Goal: Task Accomplishment & Management: Manage account settings

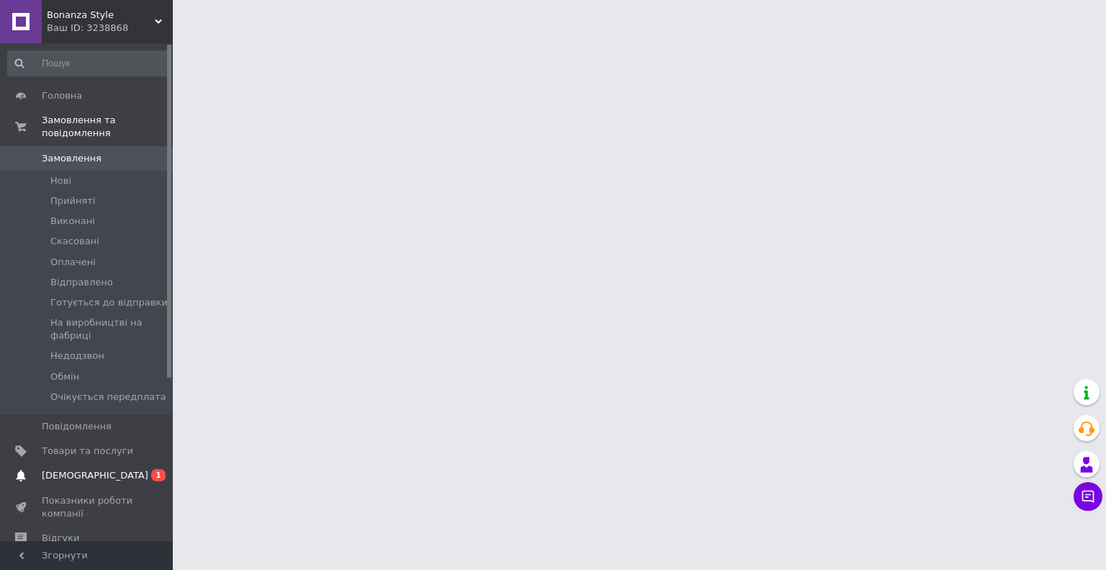
click at [95, 469] on span "[DEMOGRAPHIC_DATA]" at bounding box center [87, 475] width 91 height 13
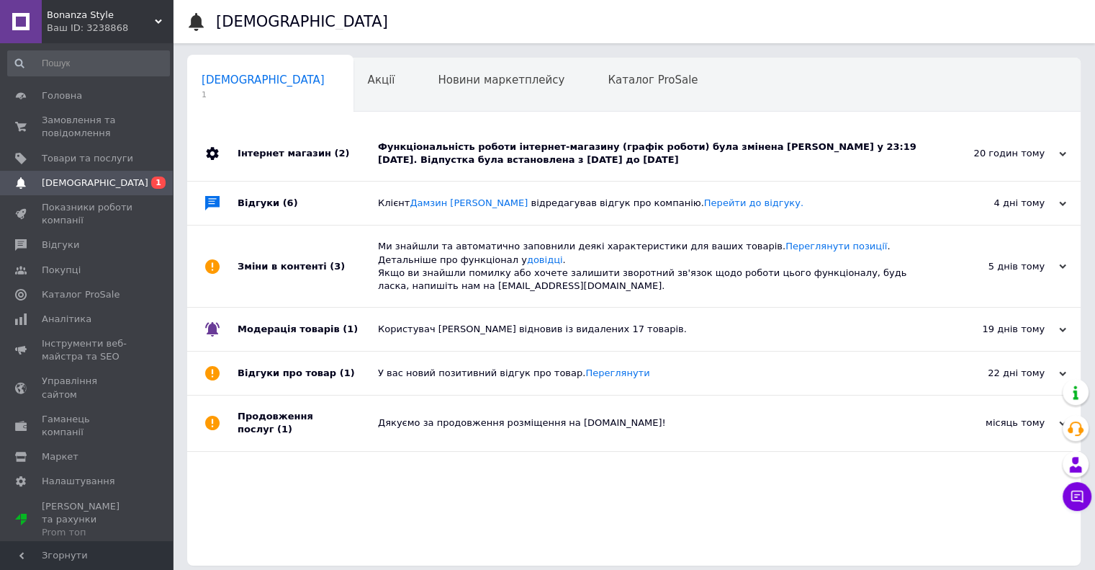
click at [583, 153] on div "Функціональність роботи інтернет-магазину (графік роботи) була змінена [PERSON_…" at bounding box center [650, 153] width 544 height 26
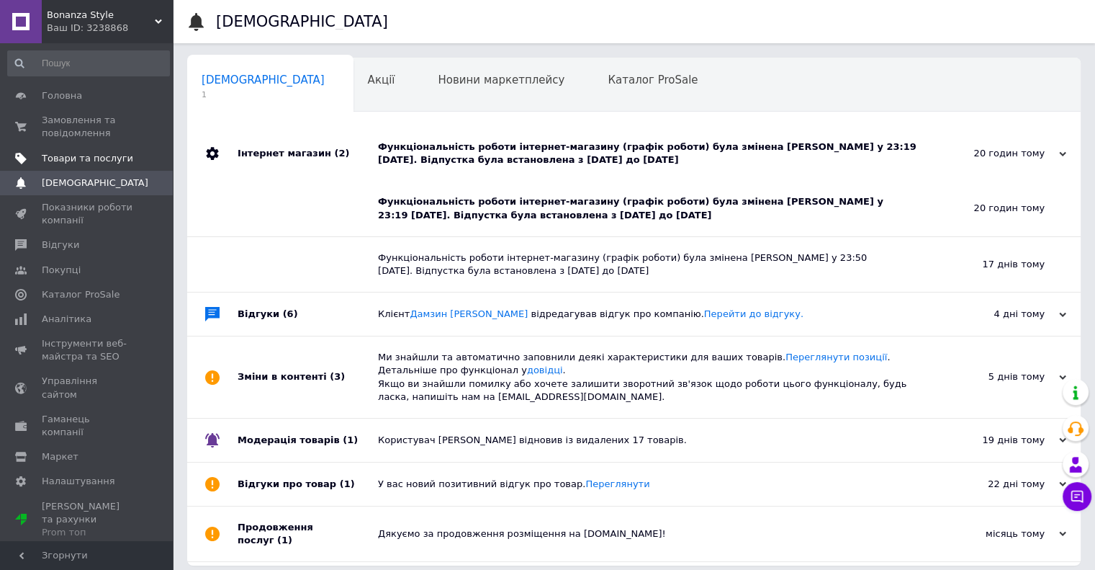
click at [76, 158] on span "Товари та послуги" at bounding box center [87, 158] width 91 height 13
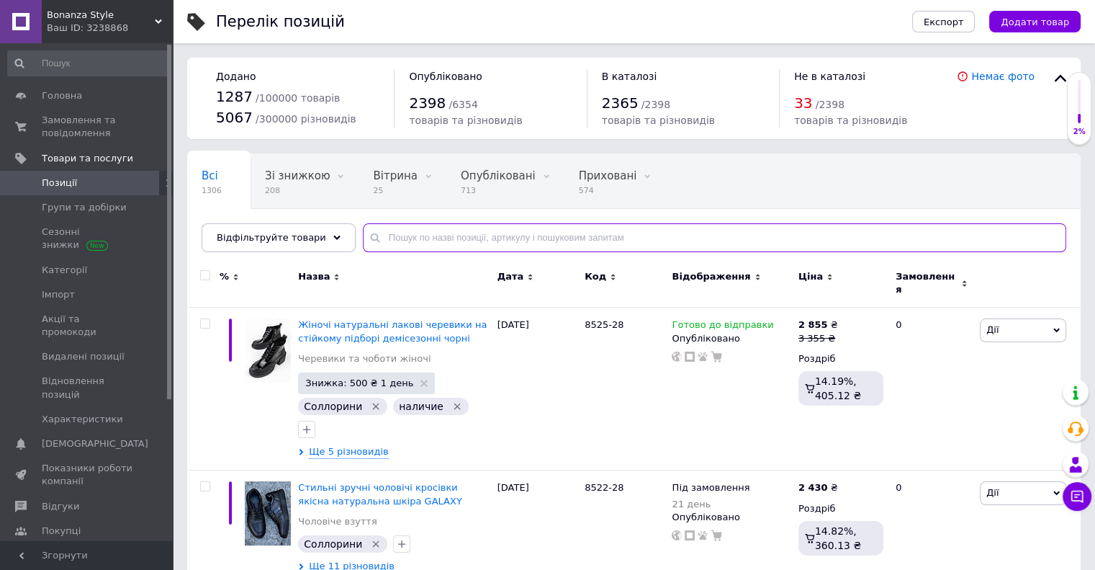
click at [475, 242] on input "text" at bounding box center [714, 237] width 703 height 29
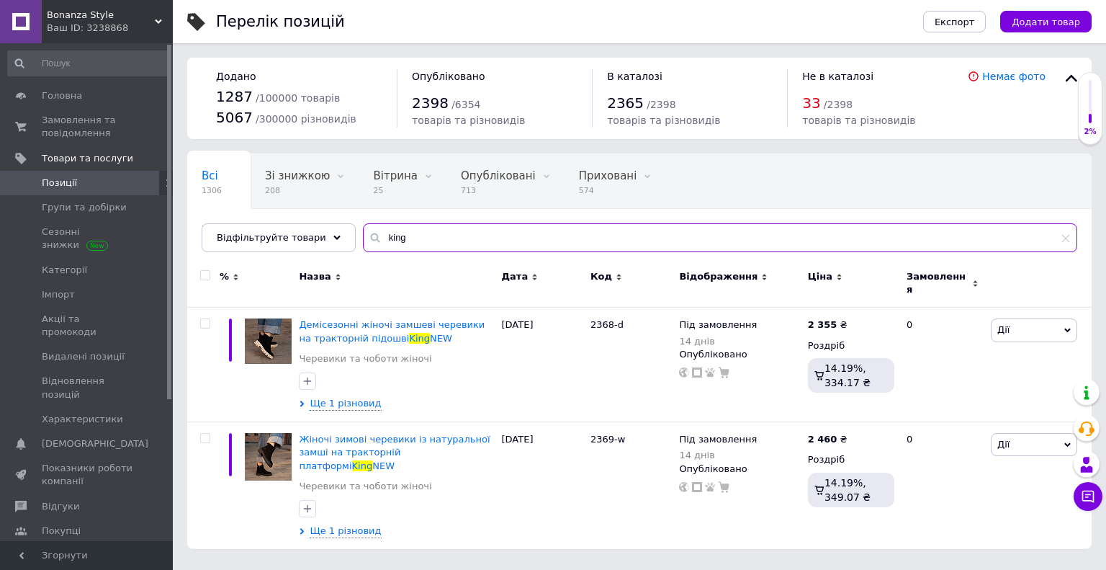
click at [379, 238] on input "king" at bounding box center [720, 237] width 714 height 29
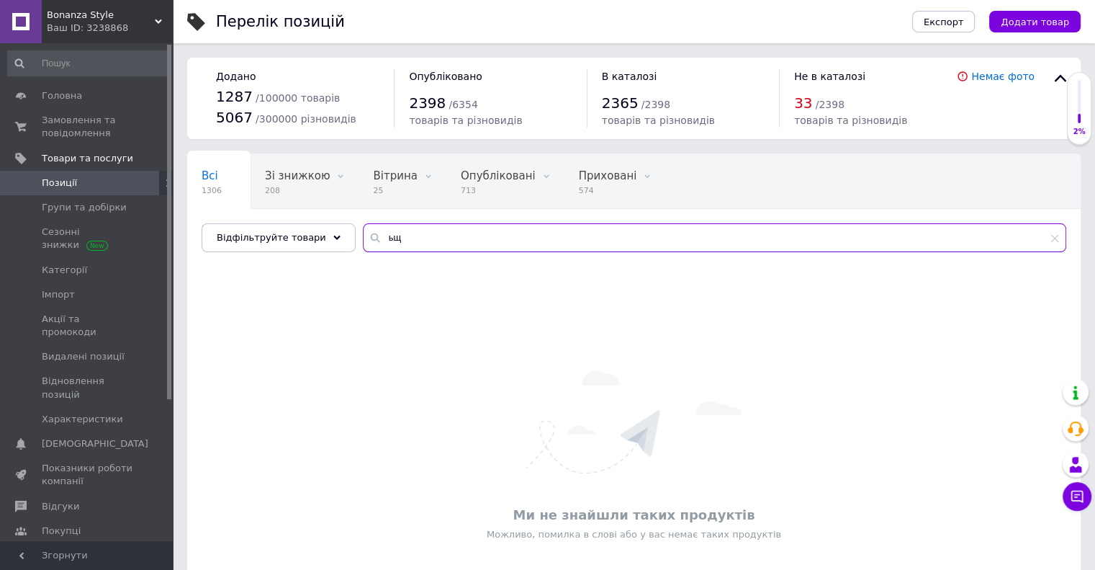
type input "ь"
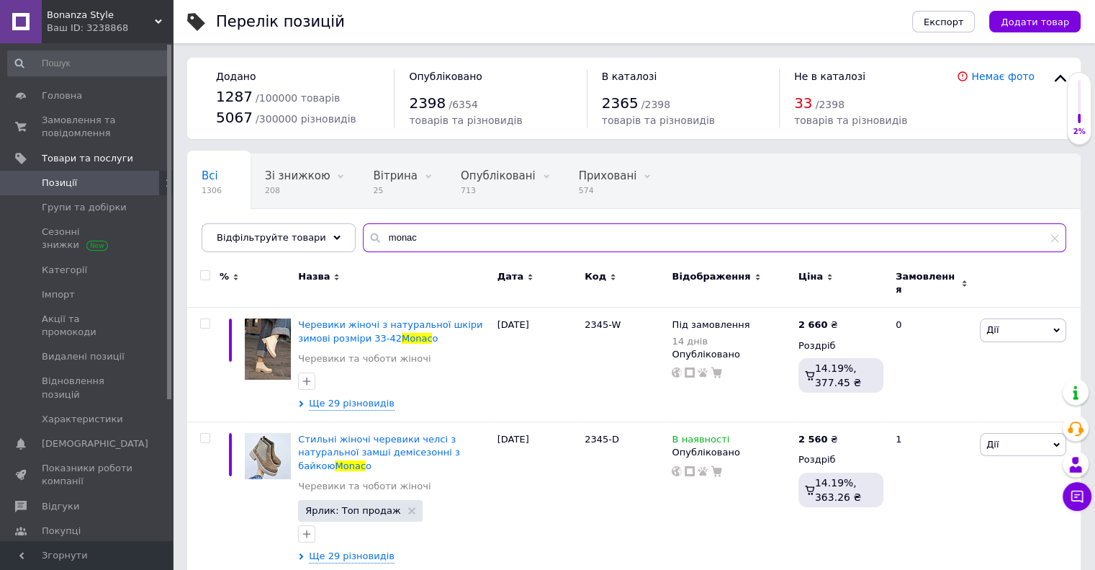
click at [393, 239] on input "monac" at bounding box center [714, 237] width 703 height 29
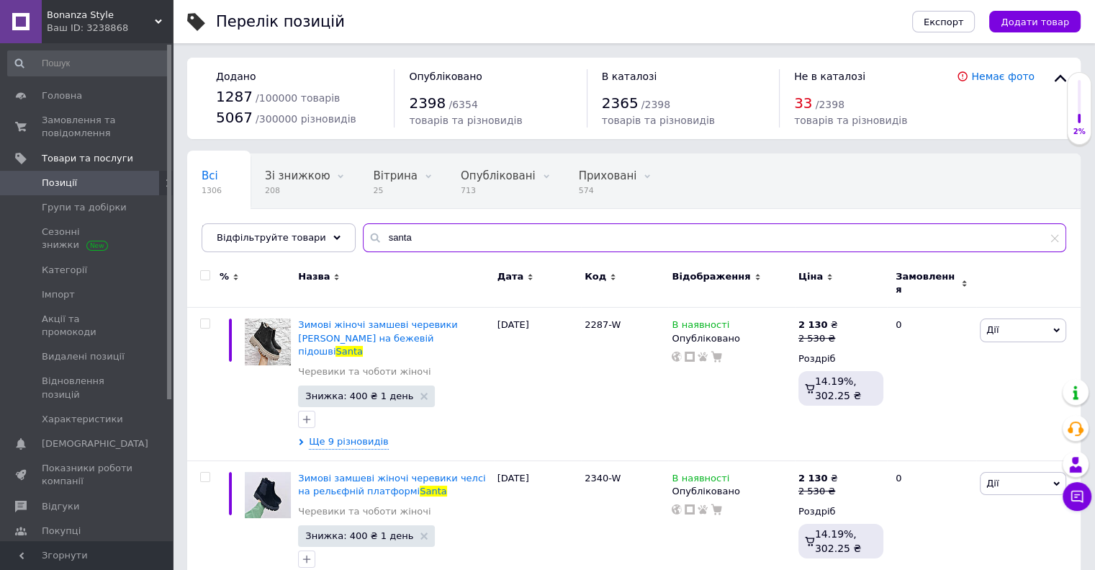
click at [379, 233] on input "santa" at bounding box center [714, 237] width 703 height 29
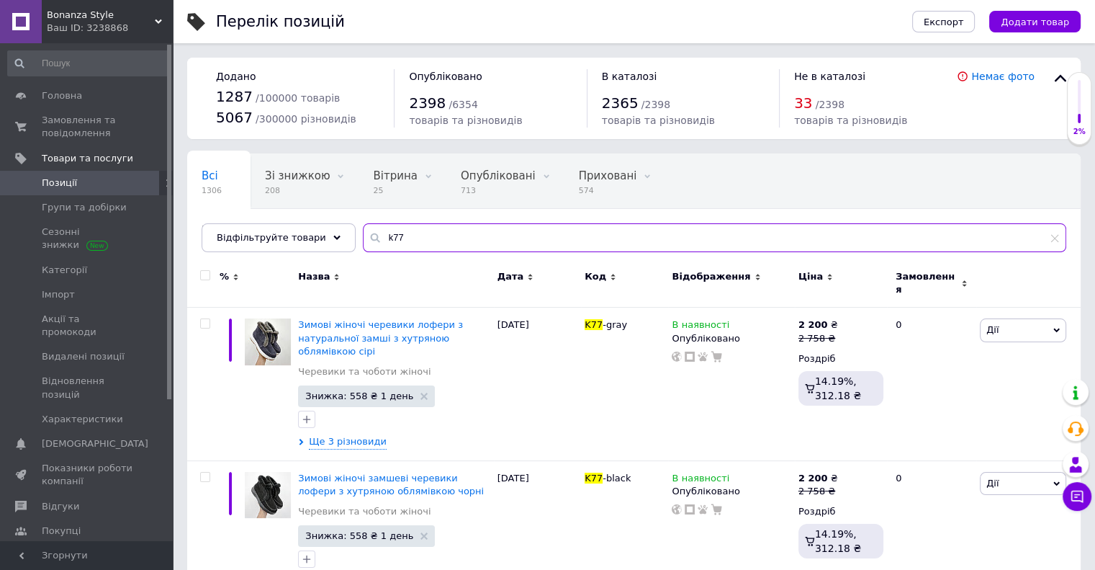
drag, startPoint x: 368, startPoint y: 236, endPoint x: 395, endPoint y: 237, distance: 26.7
click at [395, 237] on input "k77" at bounding box center [714, 237] width 703 height 29
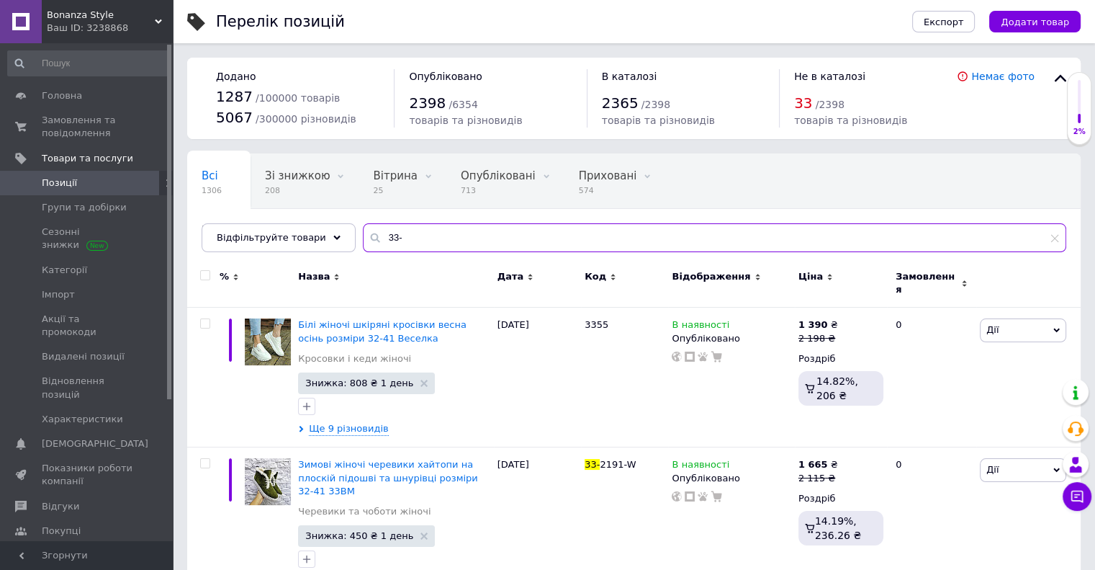
click at [369, 236] on input "33-" at bounding box center [714, 237] width 703 height 29
drag, startPoint x: 390, startPoint y: 240, endPoint x: 351, endPoint y: 238, distance: 38.9
click at [363, 238] on div "33-" at bounding box center [714, 237] width 703 height 29
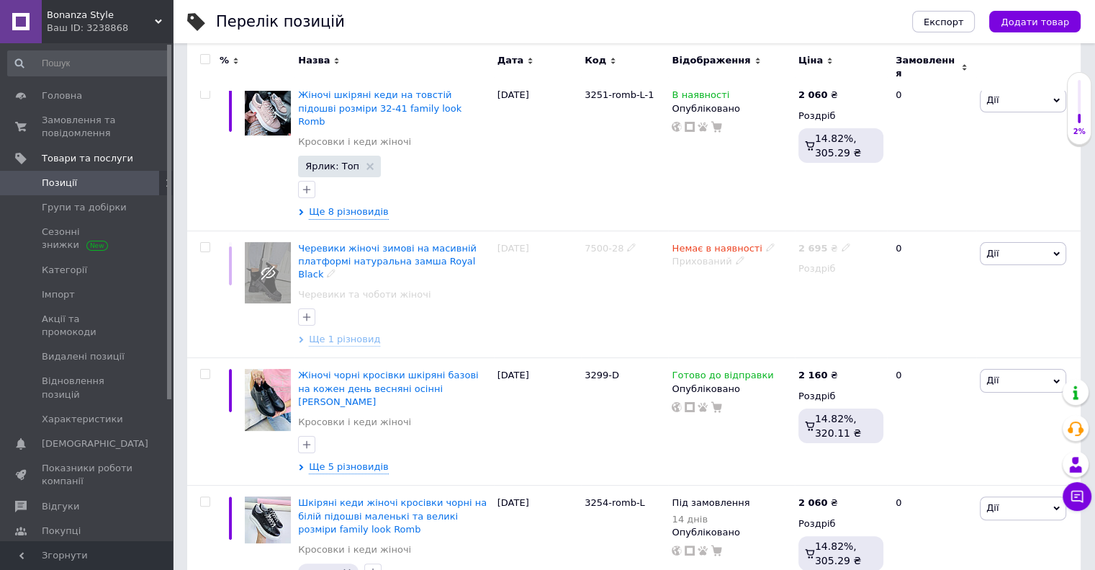
scroll to position [230, 0]
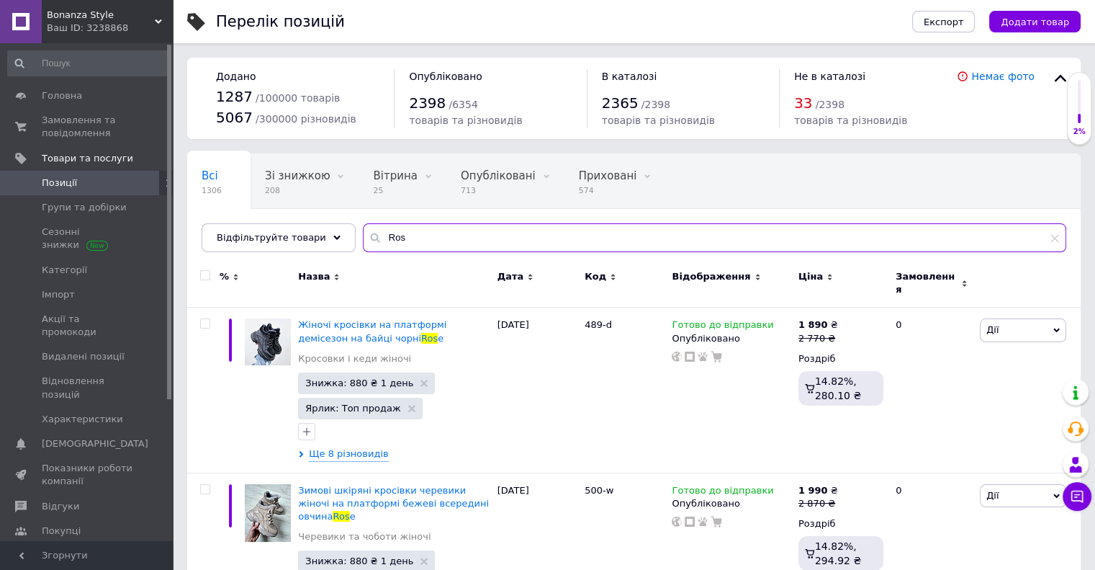
click at [372, 238] on input "Ros" at bounding box center [714, 237] width 703 height 29
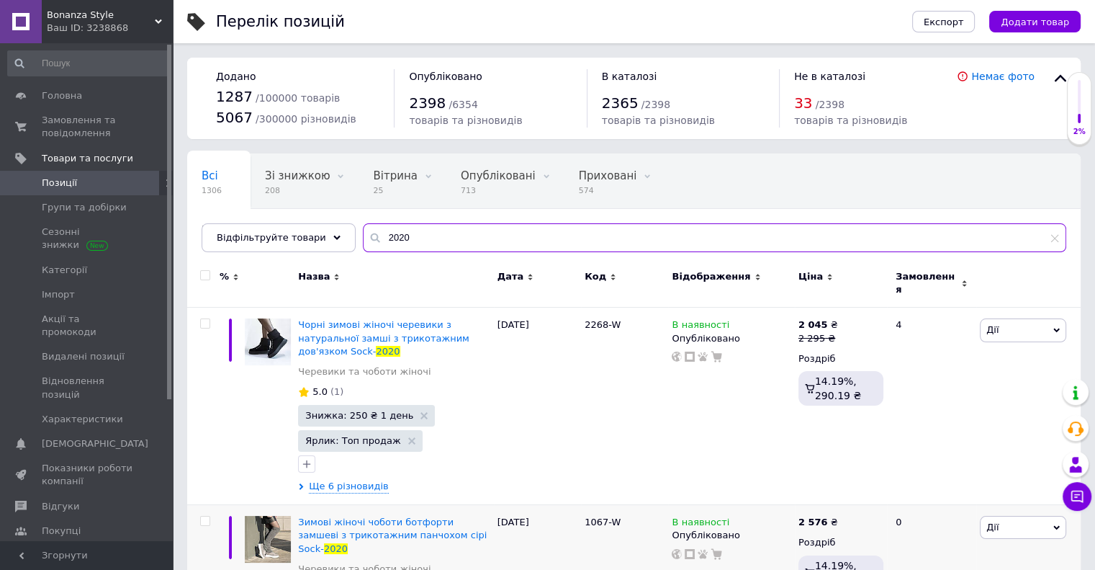
type input "2020"
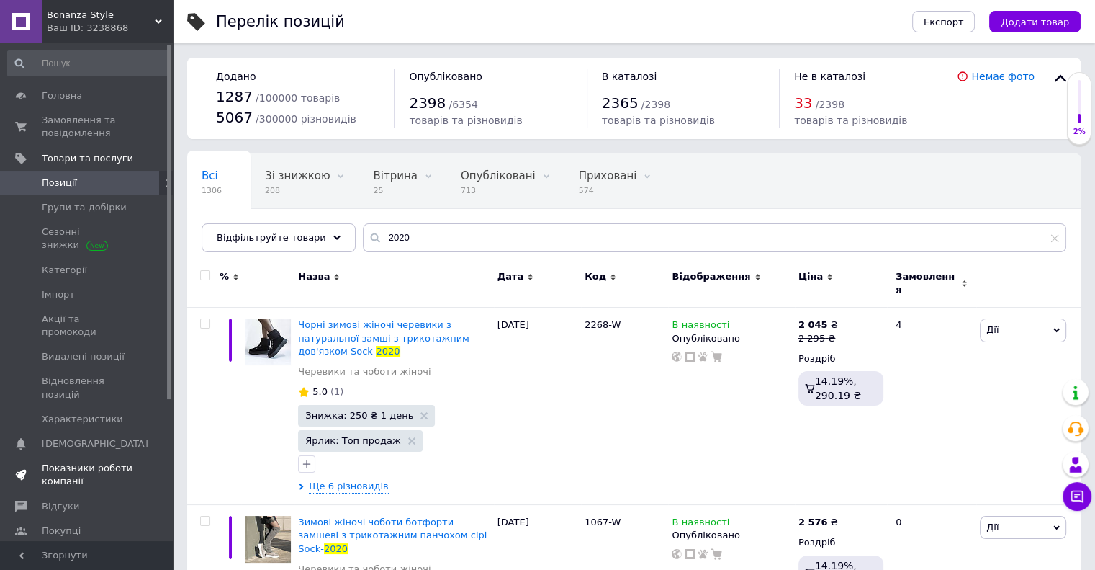
click at [76, 456] on link "Показники роботи компанії" at bounding box center [88, 474] width 177 height 37
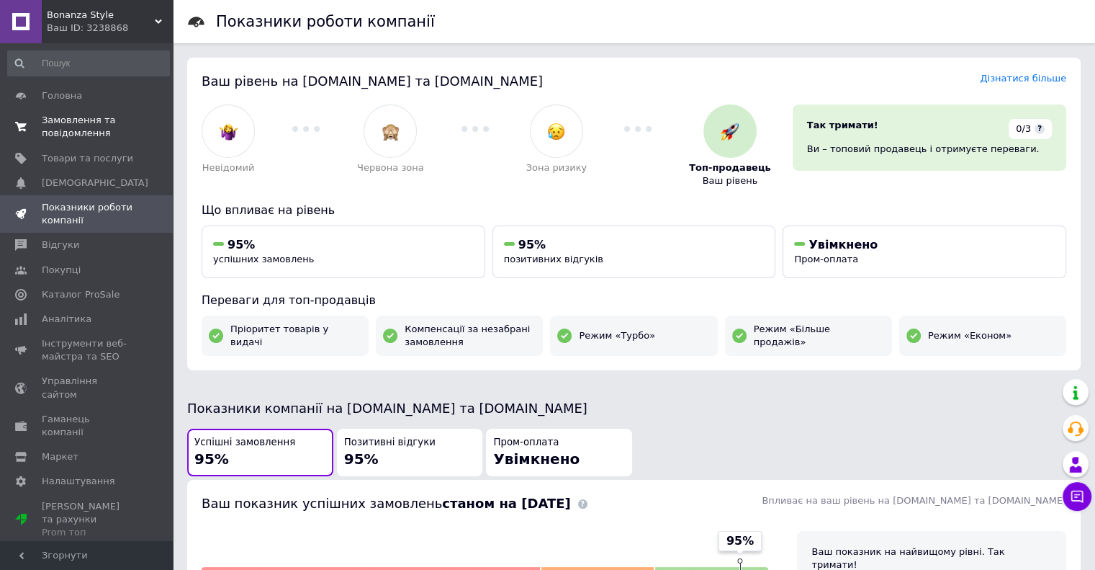
click at [92, 120] on span "Замовлення та повідомлення" at bounding box center [87, 127] width 91 height 26
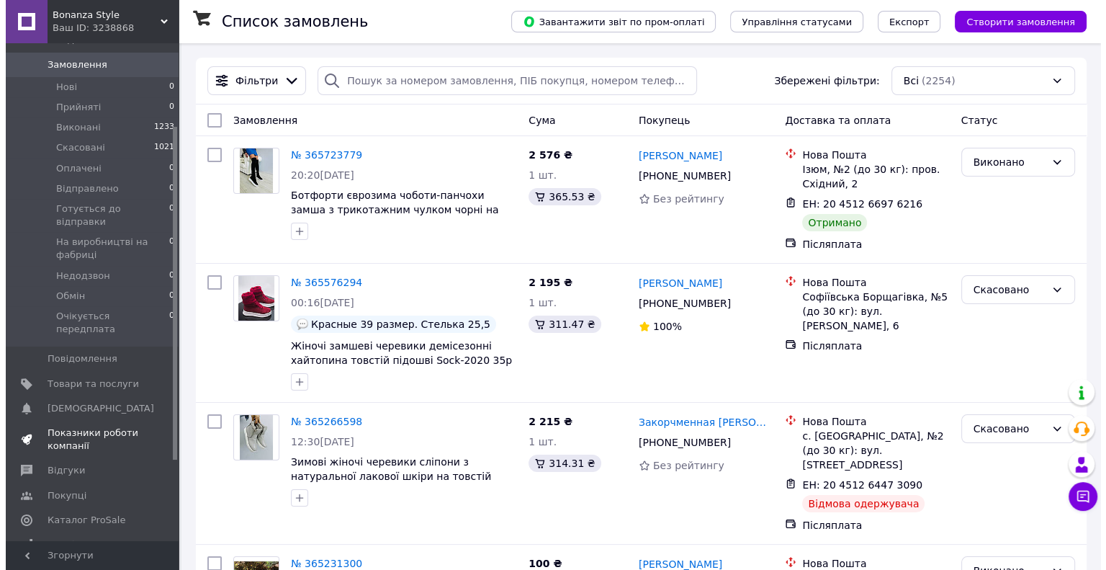
scroll to position [135, 0]
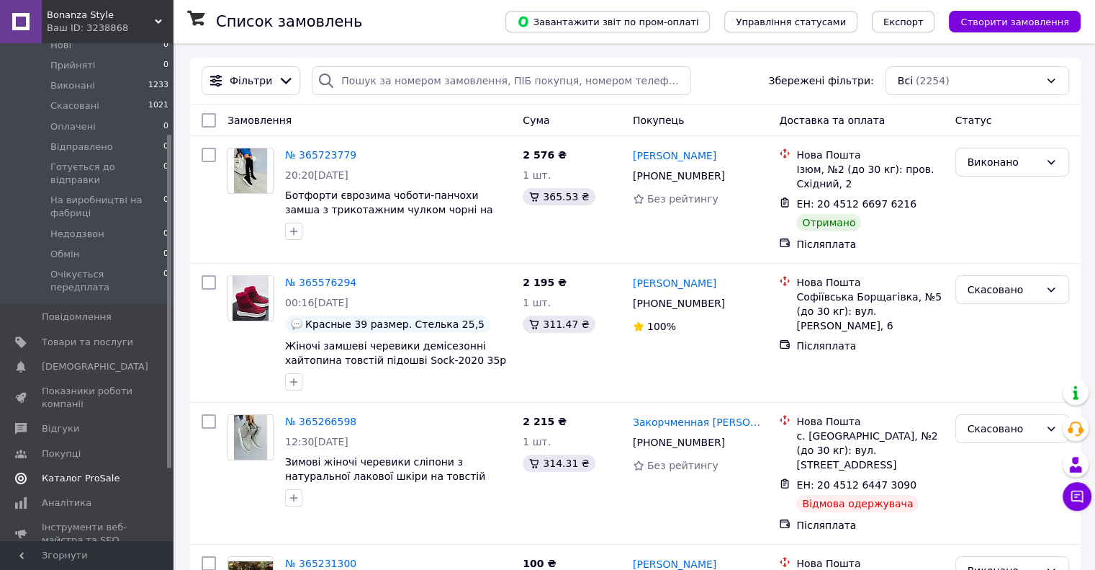
click at [86, 472] on span "Каталог ProSale" at bounding box center [81, 478] width 78 height 13
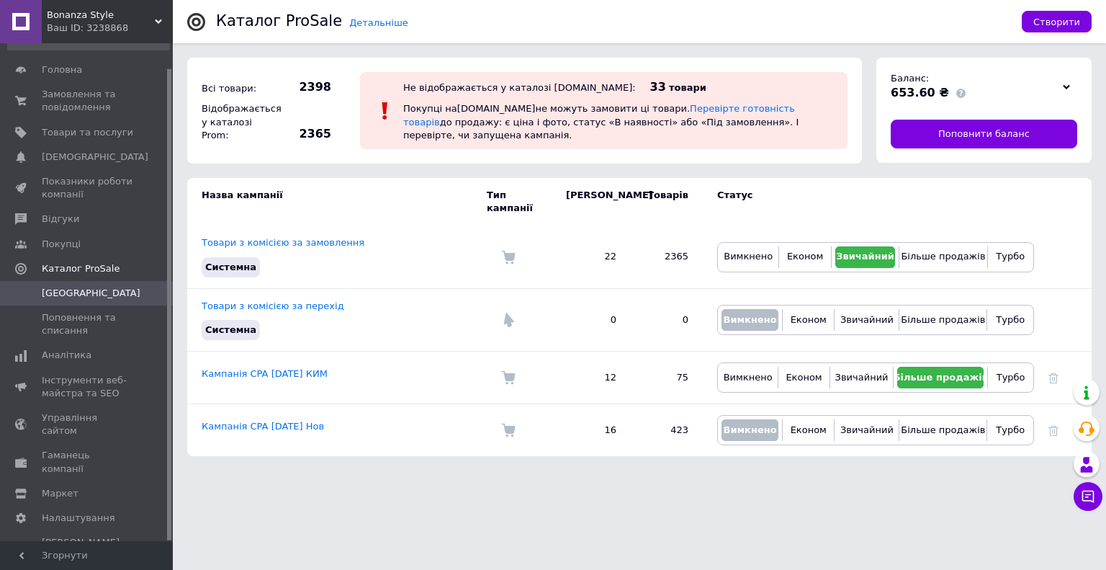
click at [1063, 91] on icon at bounding box center [1066, 87] width 7 height 7
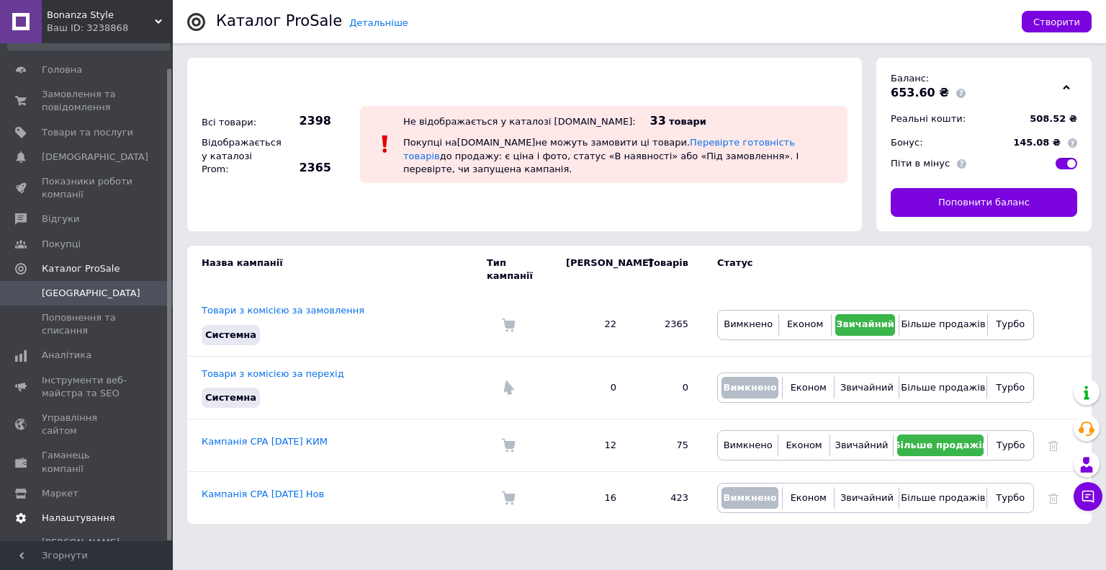
click at [78, 511] on span "Налаштування" at bounding box center [78, 517] width 73 height 13
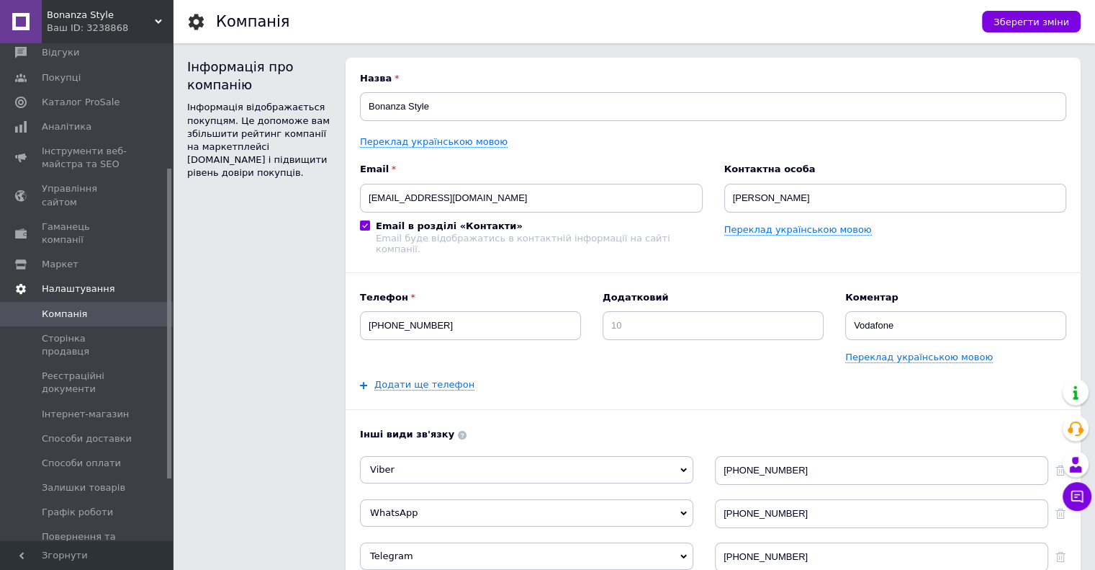
scroll to position [254, 0]
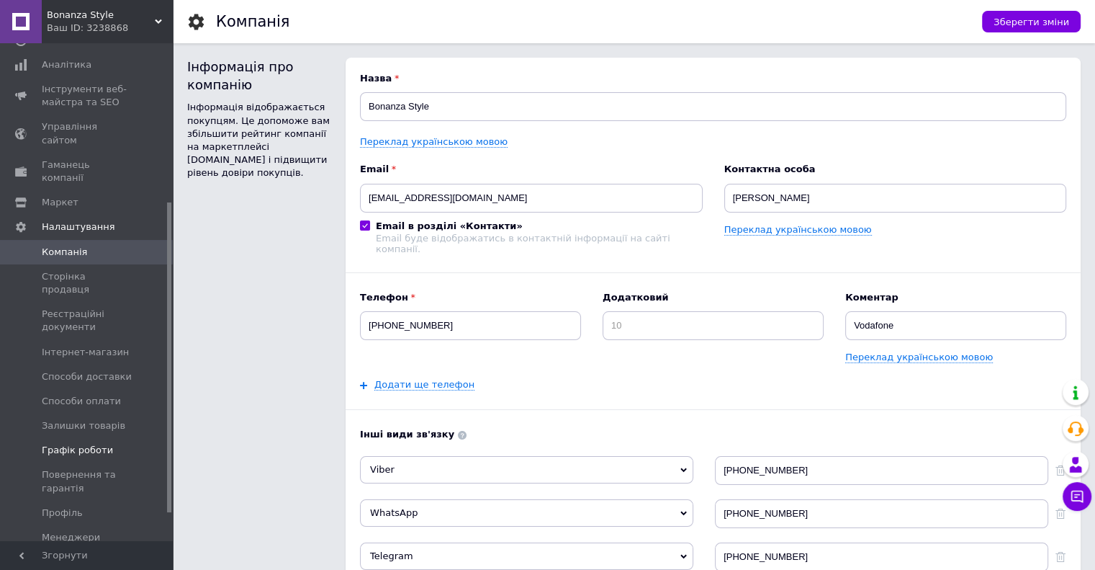
click at [78, 444] on span "Графік роботи" at bounding box center [77, 450] width 71 height 13
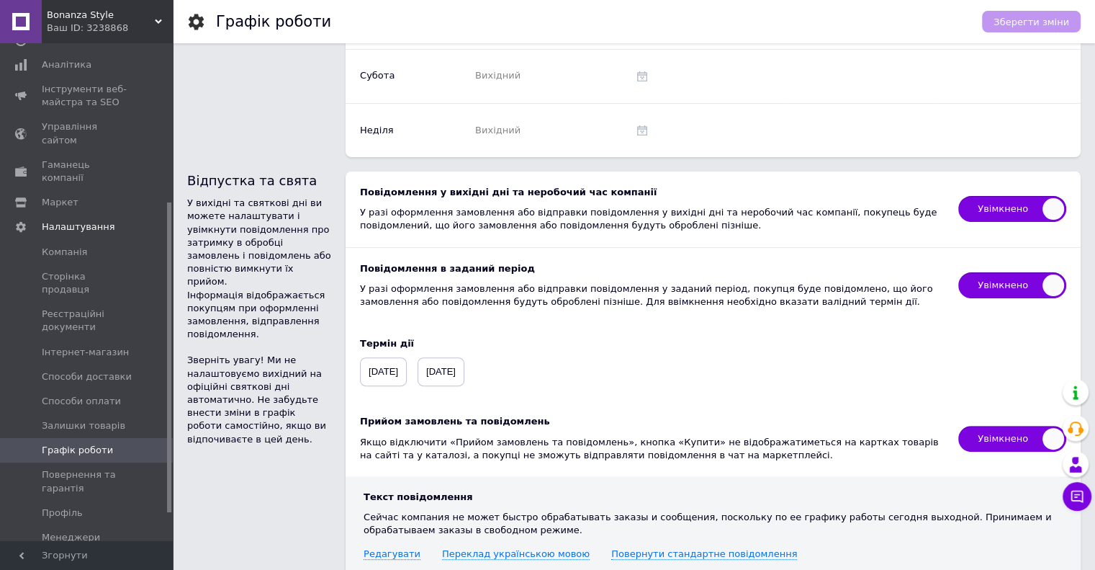
scroll to position [366, 0]
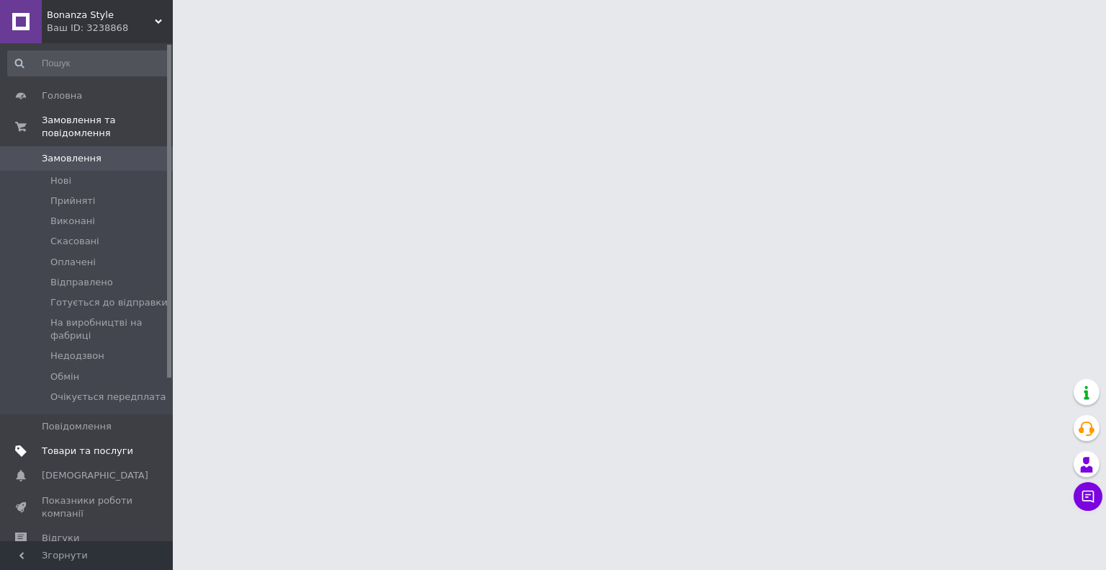
click at [104, 444] on span "Товари та послуги" at bounding box center [87, 450] width 91 height 13
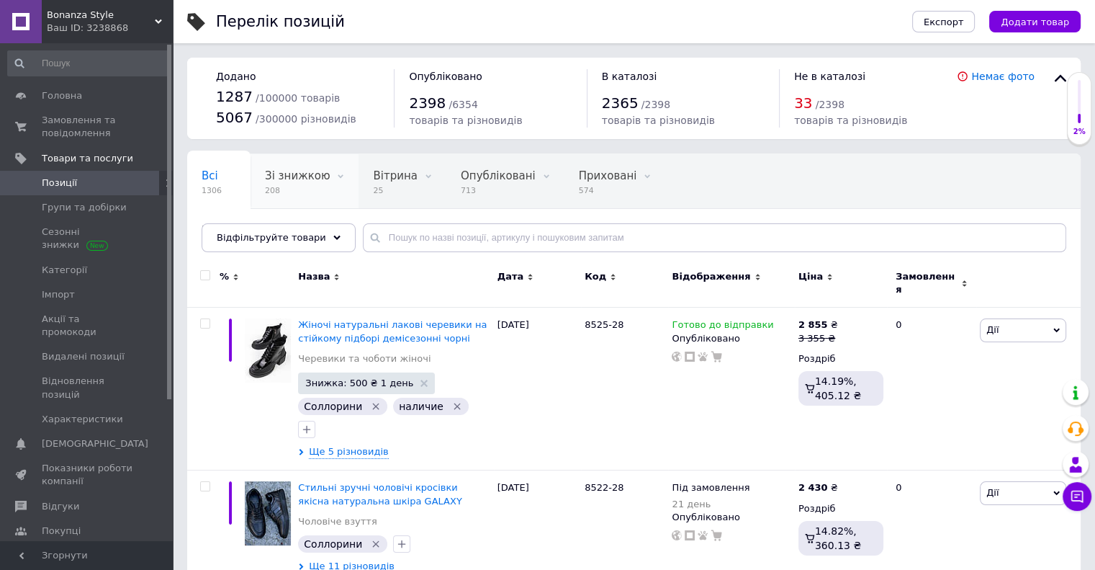
click at [300, 173] on span "Зі знижкою" at bounding box center [297, 175] width 65 height 13
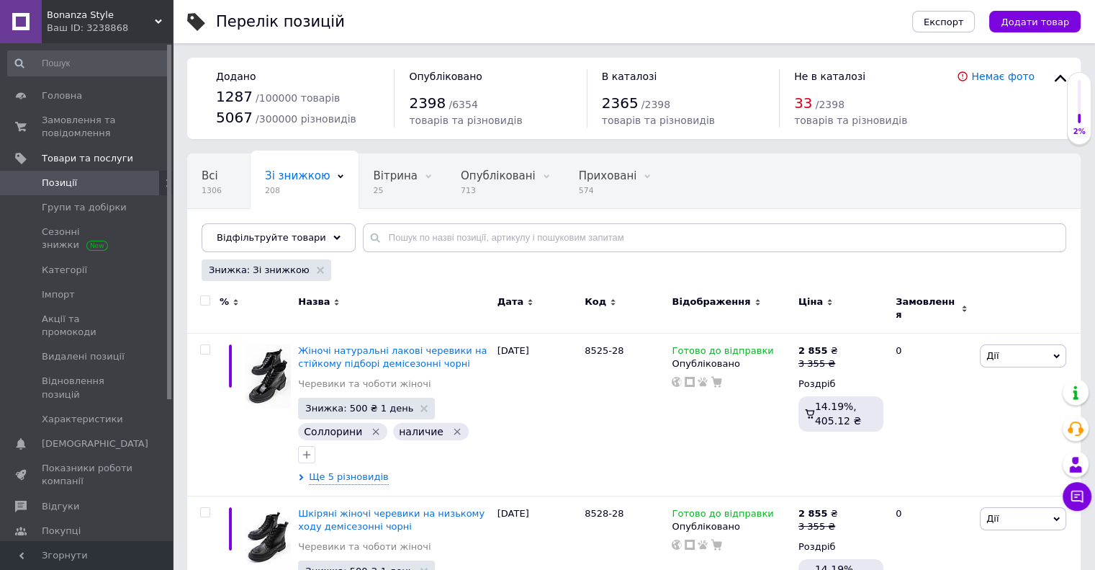
click at [206, 296] on input "checkbox" at bounding box center [204, 300] width 9 height 9
checkbox input "true"
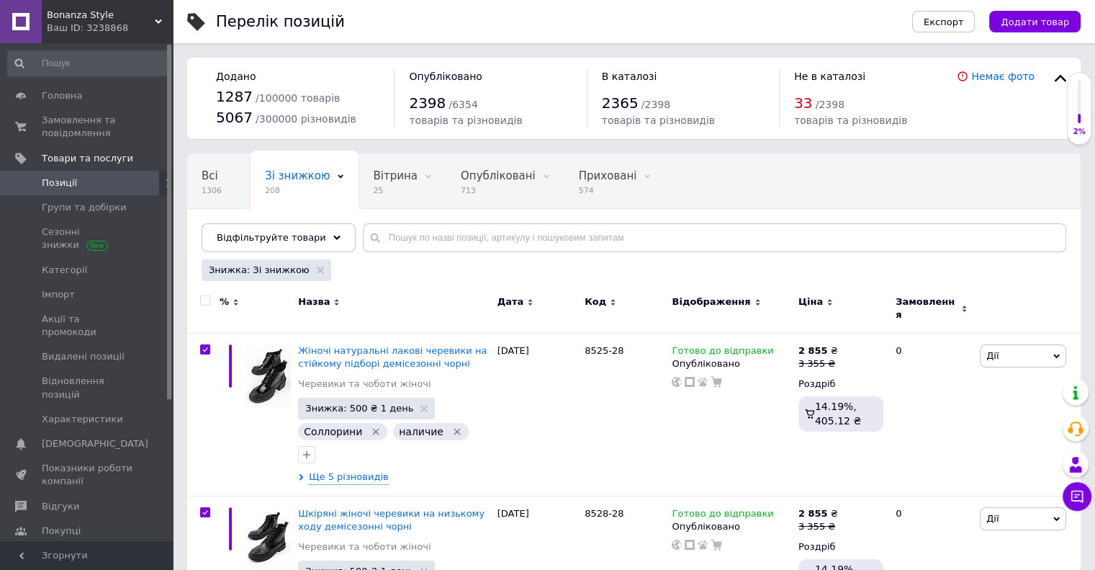
checkbox input "true"
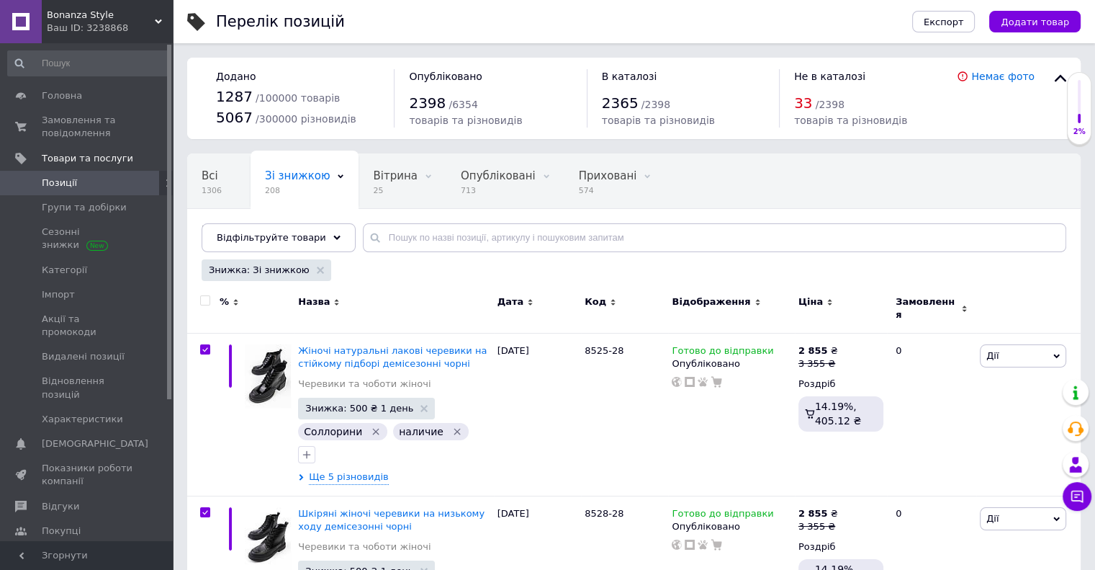
checkbox input "true"
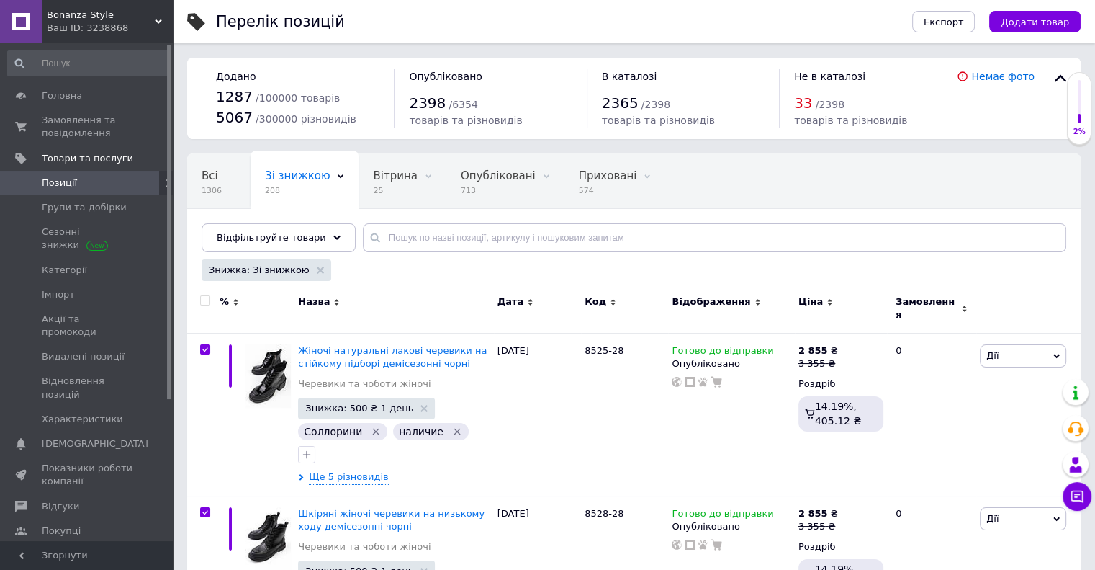
checkbox input "true"
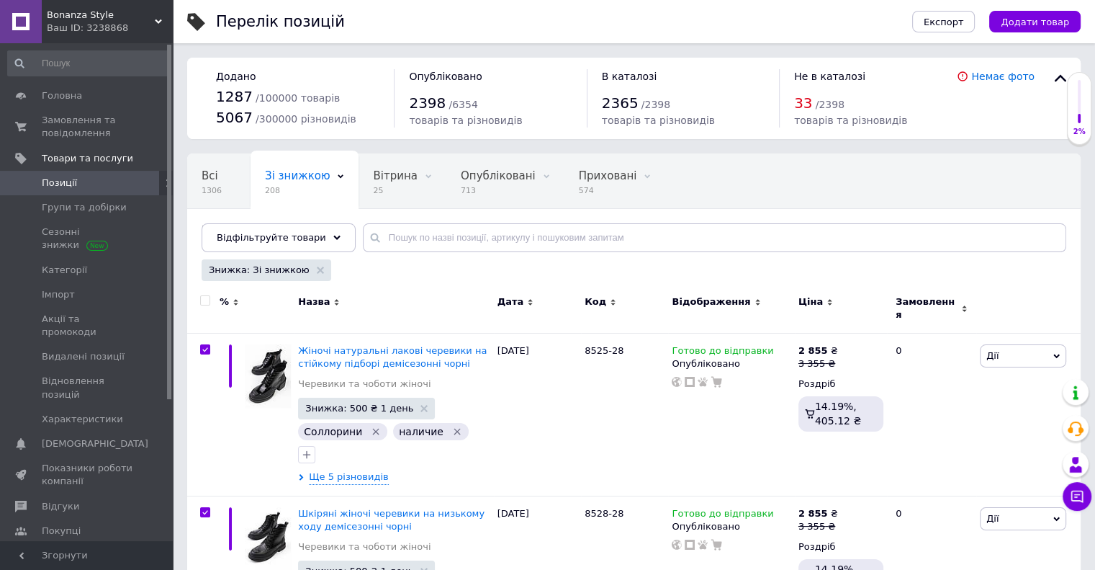
checkbox input "true"
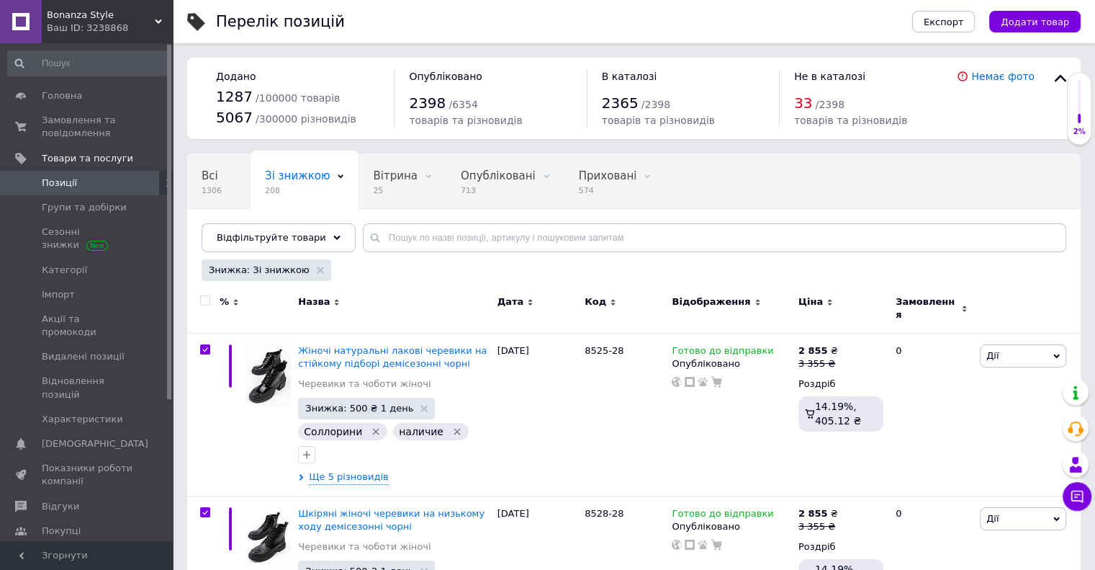
checkbox input "true"
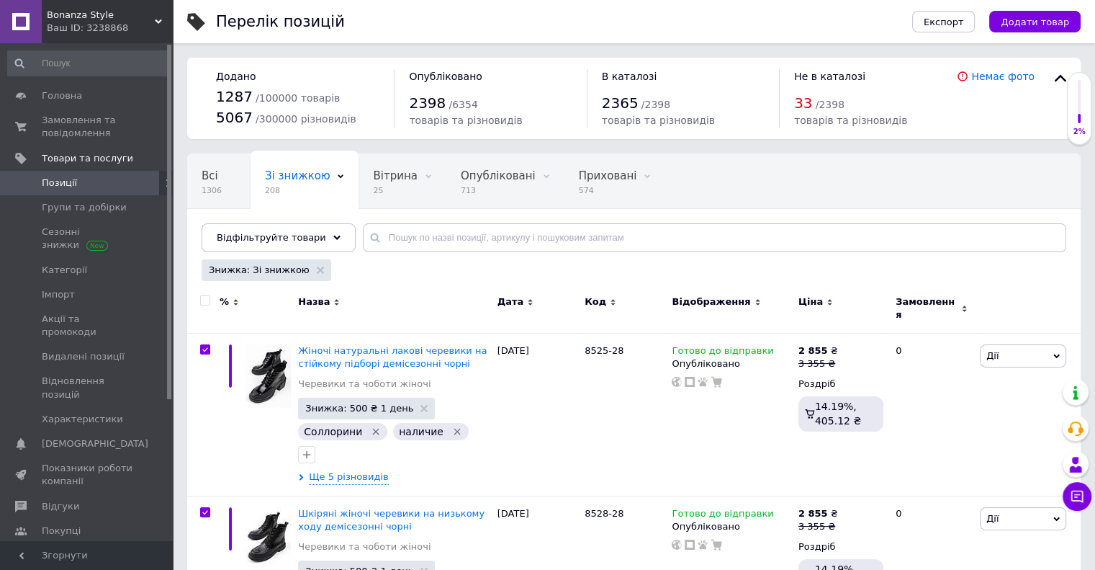
checkbox input "true"
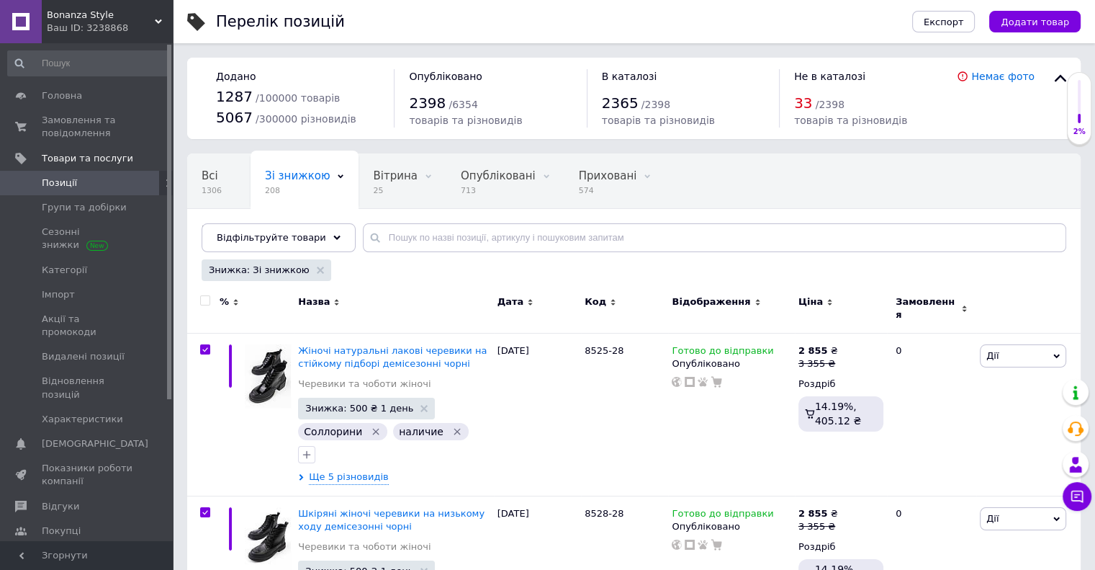
checkbox input "true"
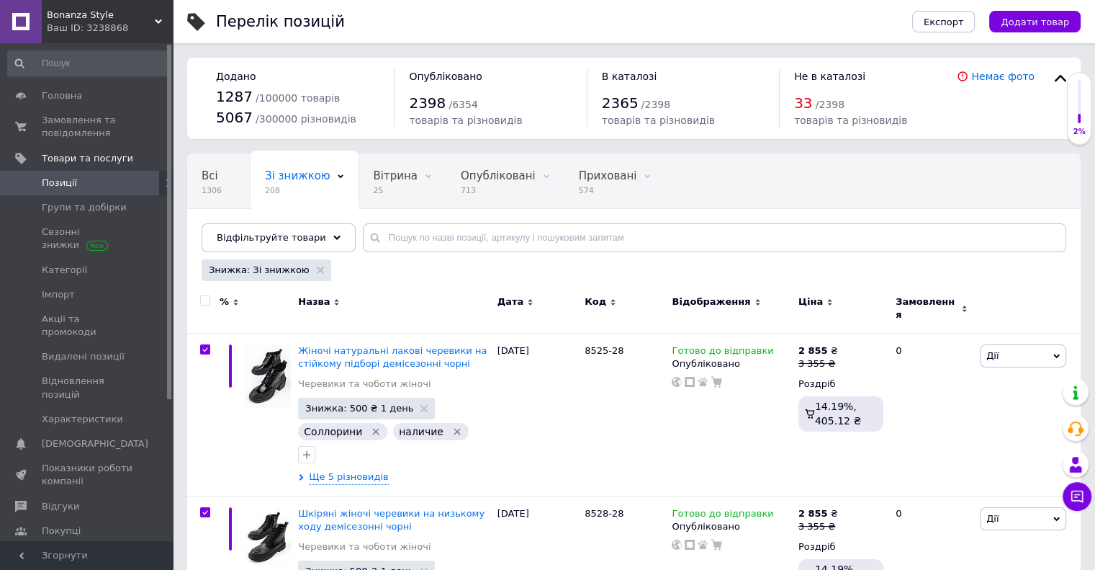
checkbox input "true"
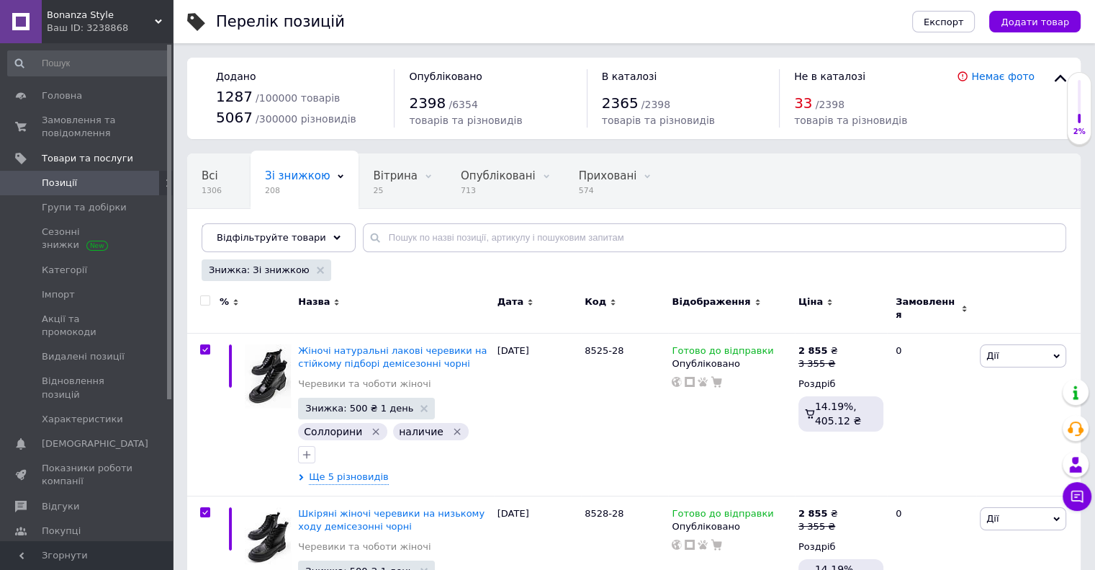
checkbox input "true"
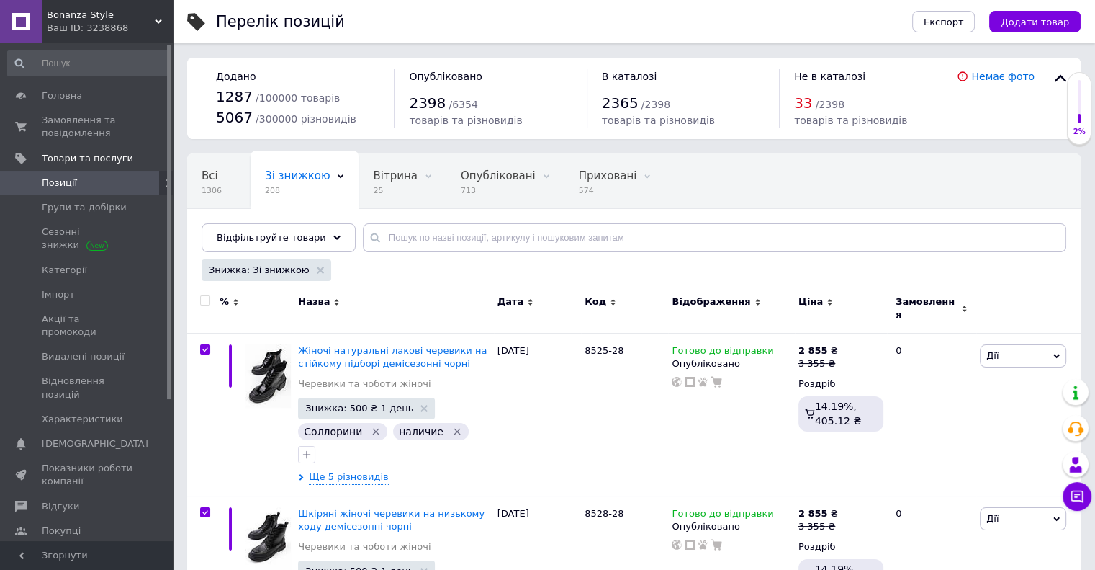
checkbox input "true"
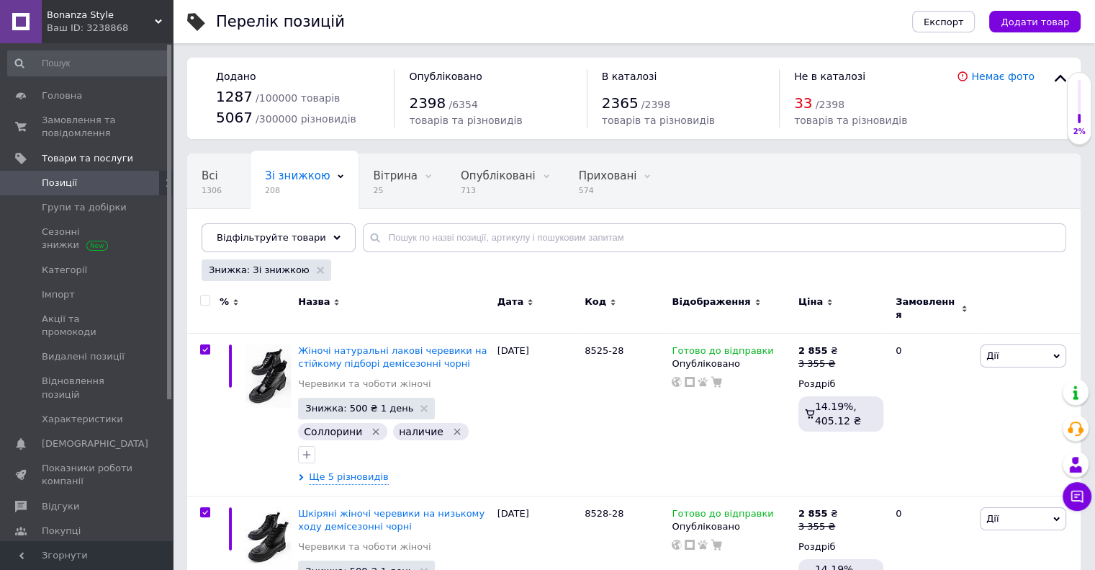
checkbox input "true"
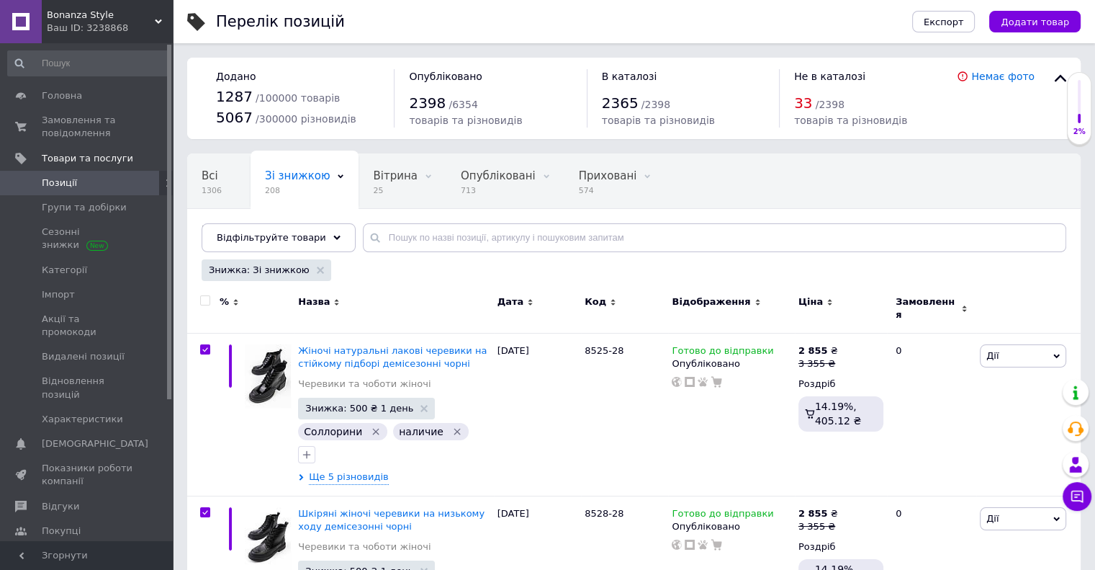
checkbox input "true"
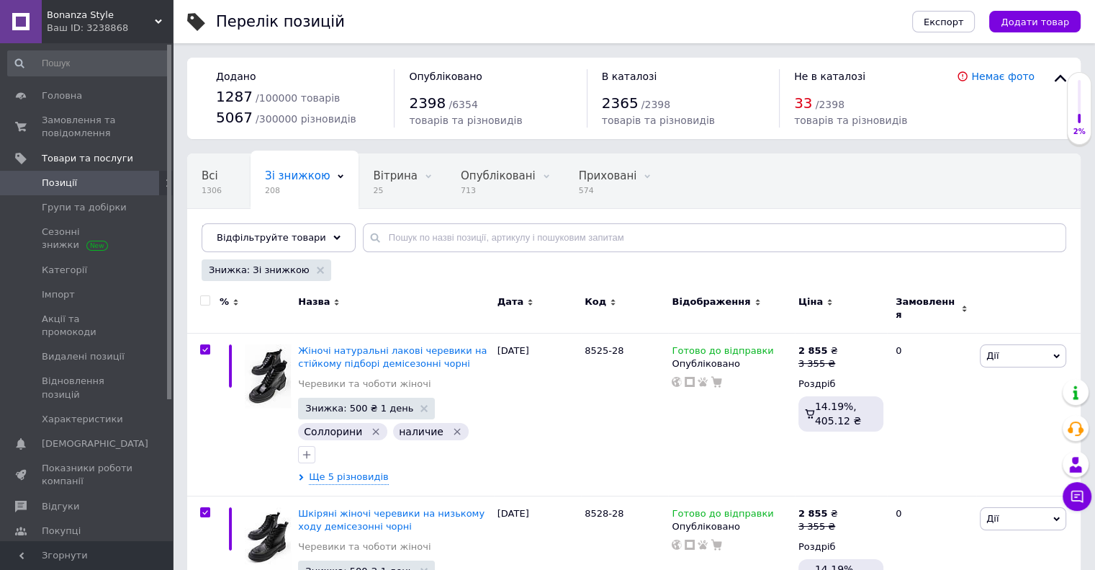
checkbox input "true"
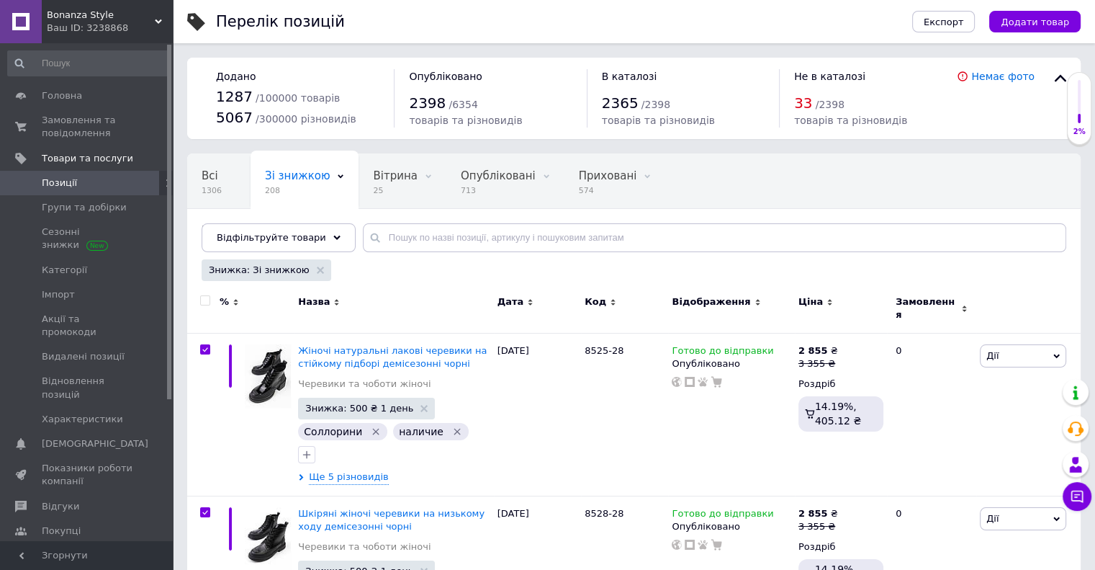
checkbox input "true"
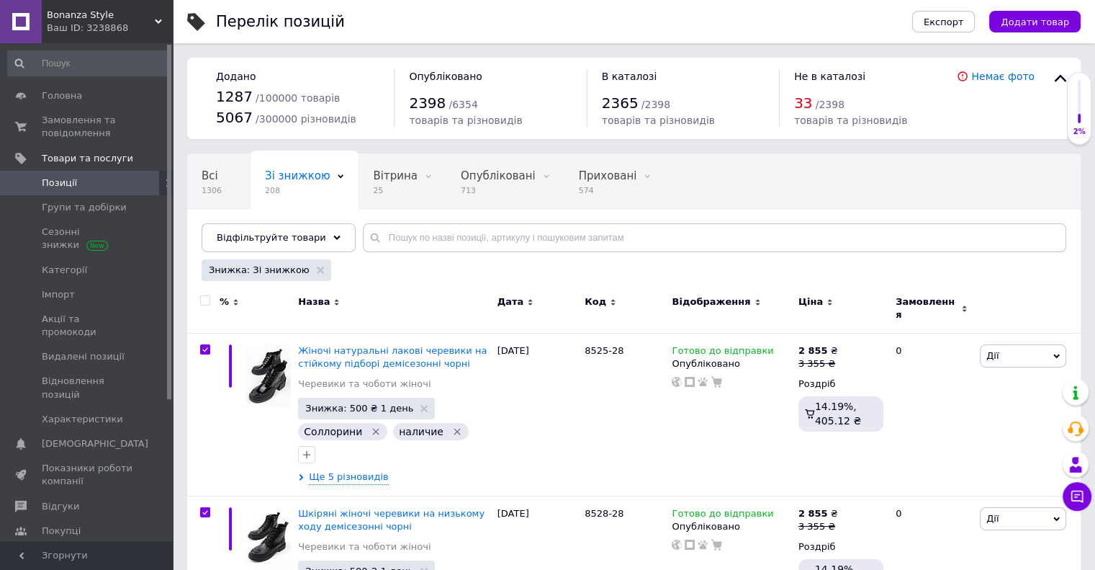
checkbox input "true"
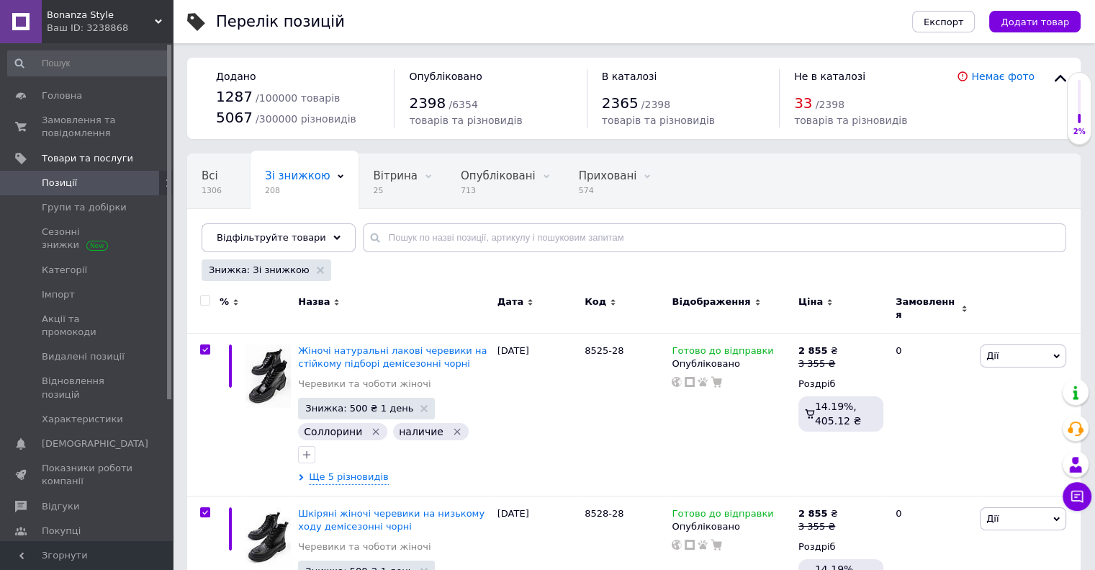
checkbox input "true"
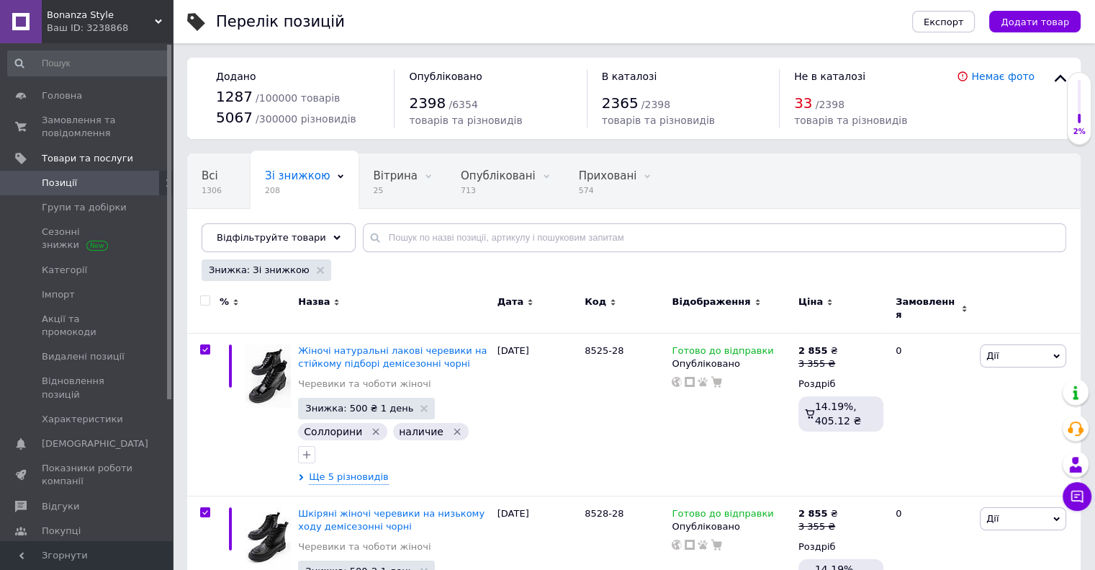
checkbox input "true"
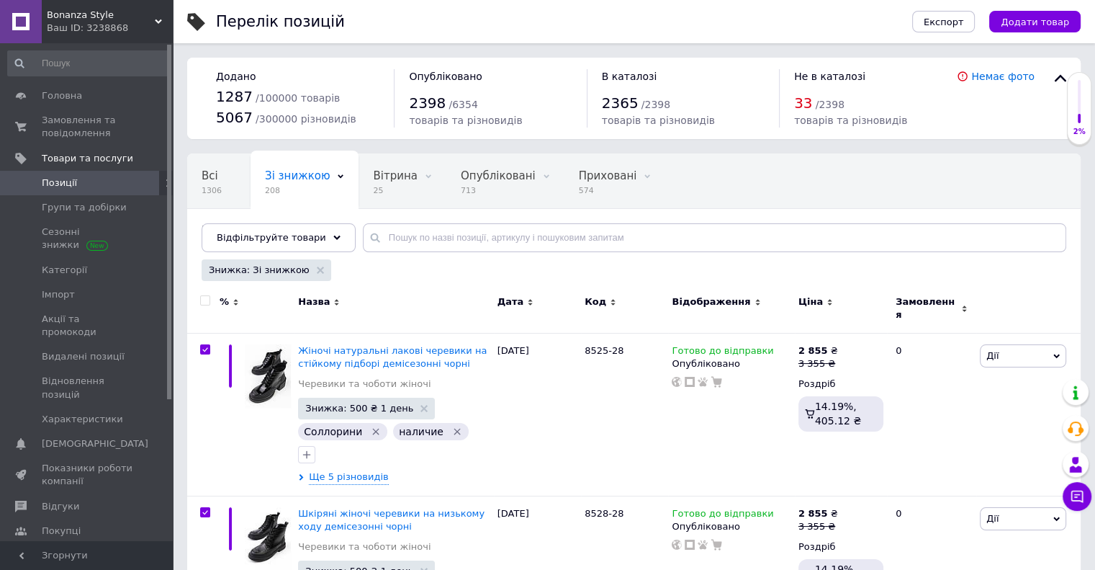
checkbox input "true"
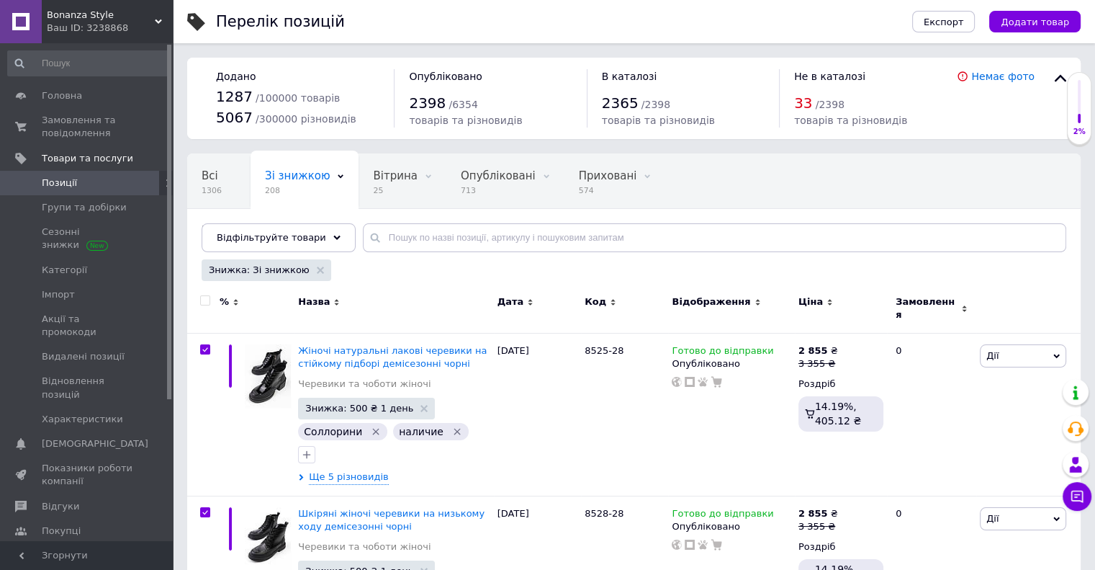
checkbox input "true"
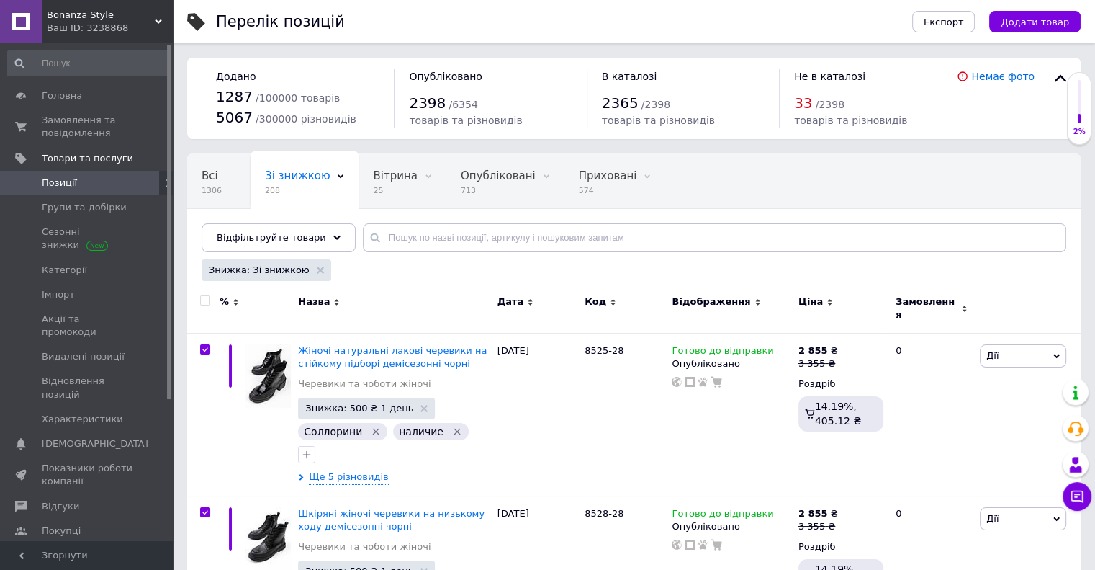
checkbox input "true"
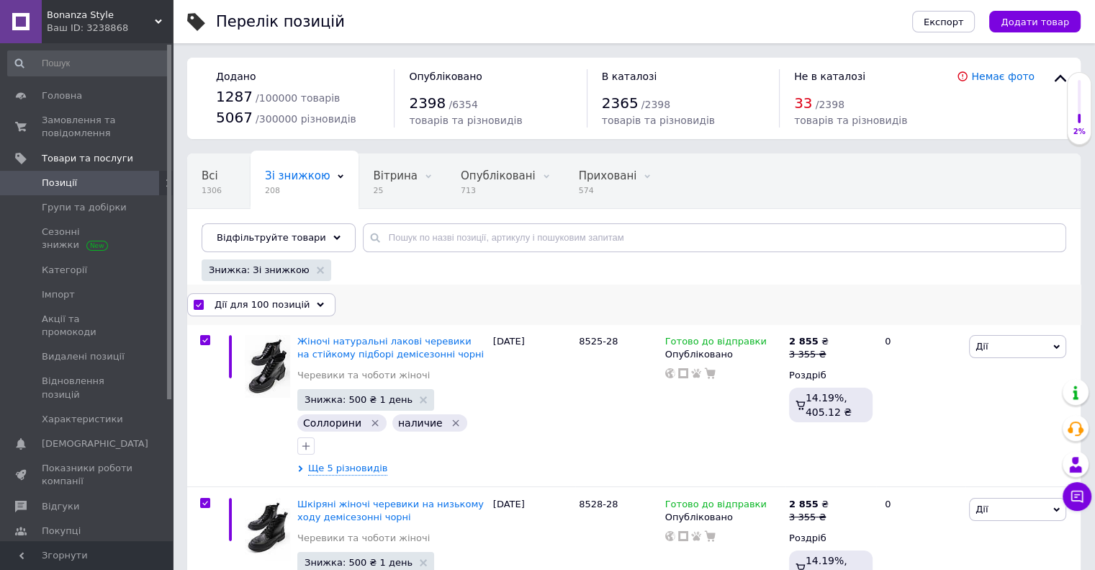
click at [250, 302] on span "Дії для 100 позицій" at bounding box center [262, 304] width 95 height 13
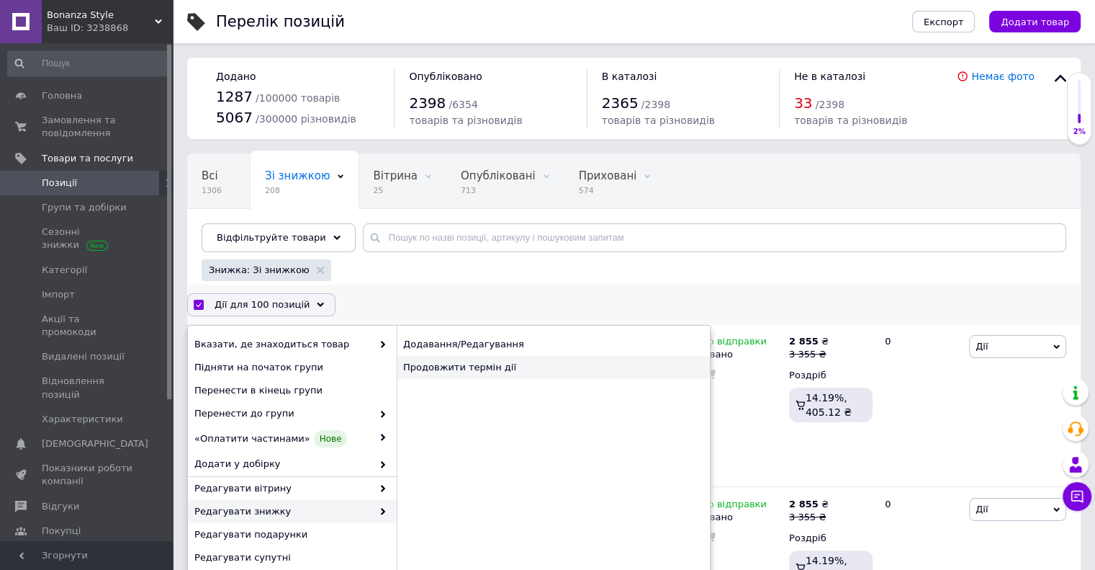
click at [504, 366] on div "Продовжити термін дії" at bounding box center [553, 367] width 313 height 23
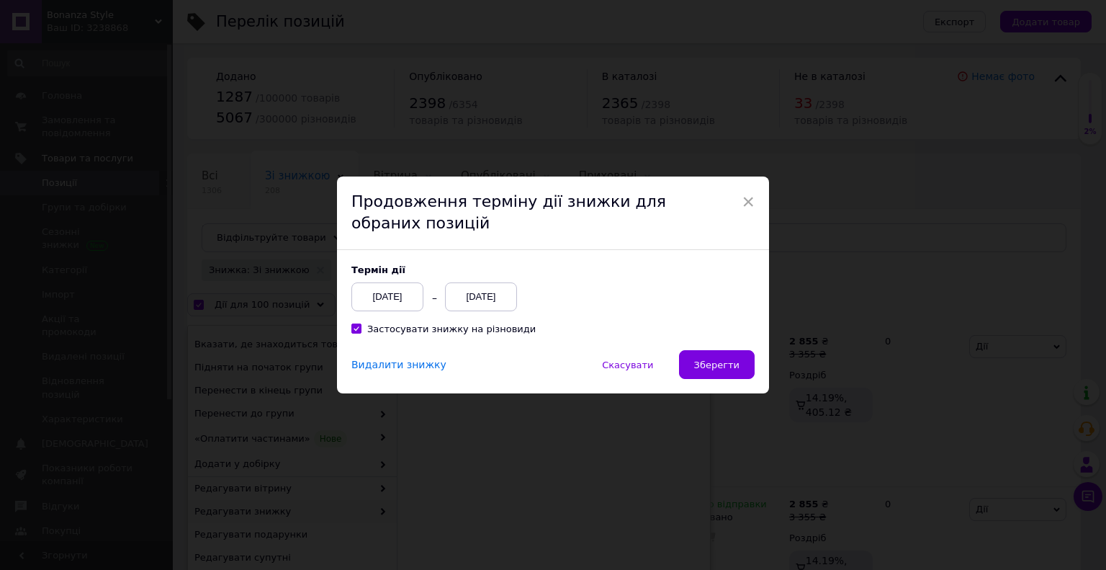
click at [482, 303] on div "12.10.2025" at bounding box center [481, 296] width 72 height 29
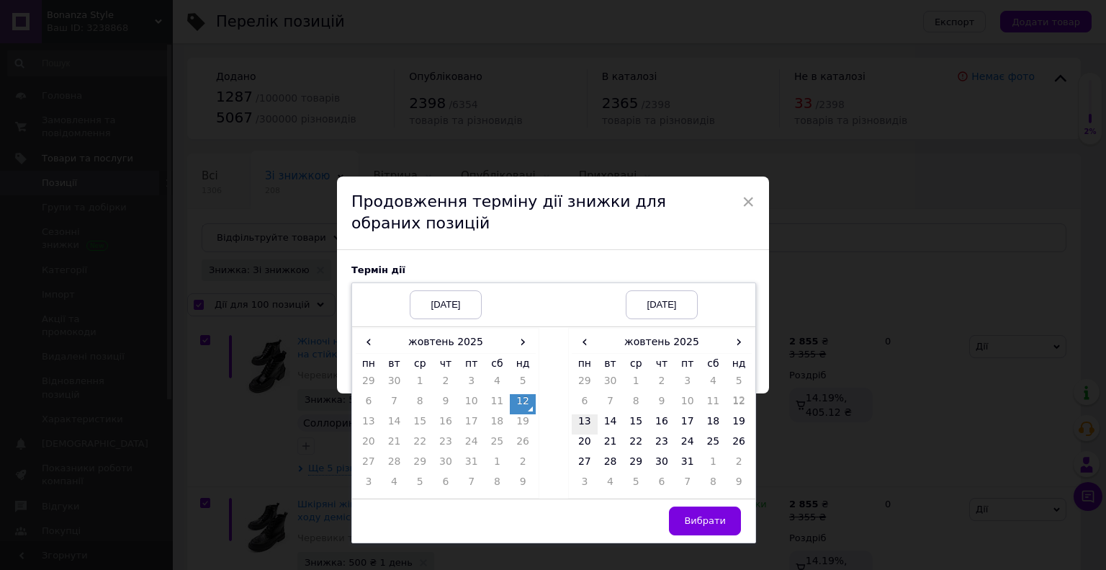
click at [585, 426] on td "13" at bounding box center [585, 424] width 26 height 20
click at [711, 523] on span "Вибрати" at bounding box center [705, 520] width 42 height 11
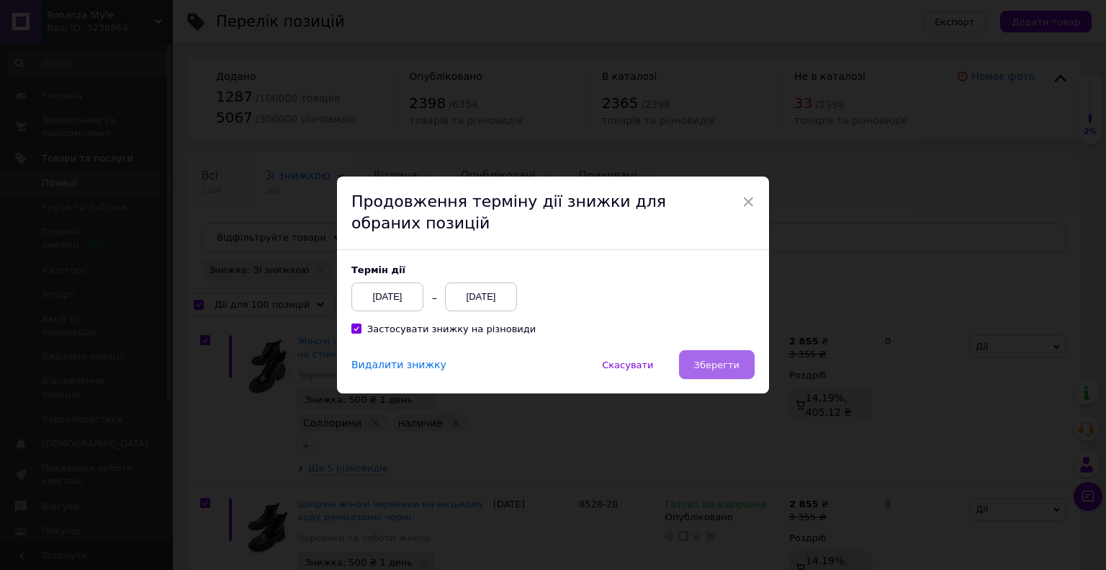
click at [716, 361] on span "Зберегти" at bounding box center [716, 364] width 45 height 11
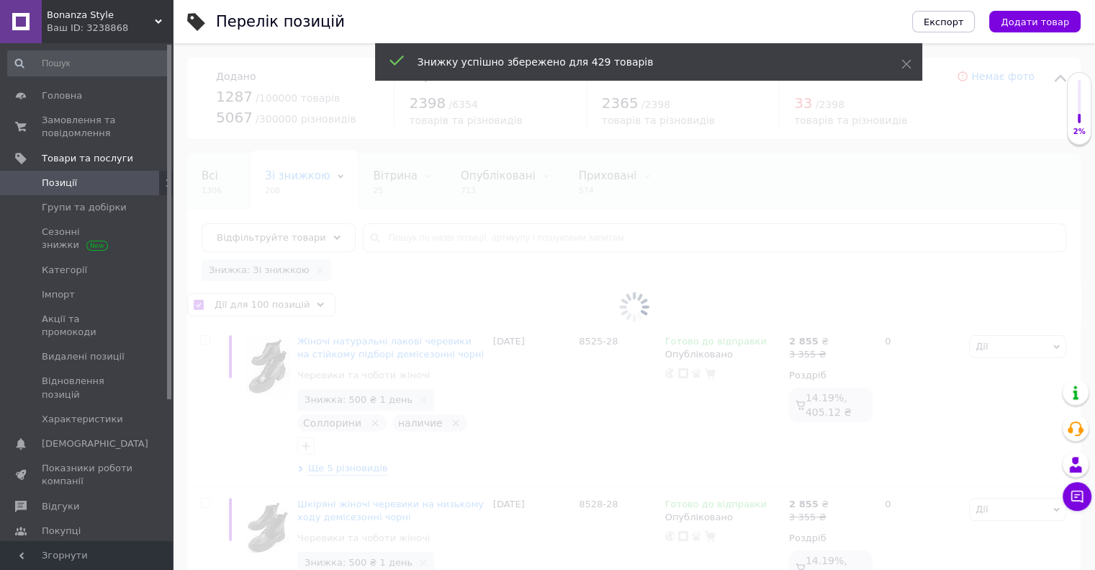
checkbox input "false"
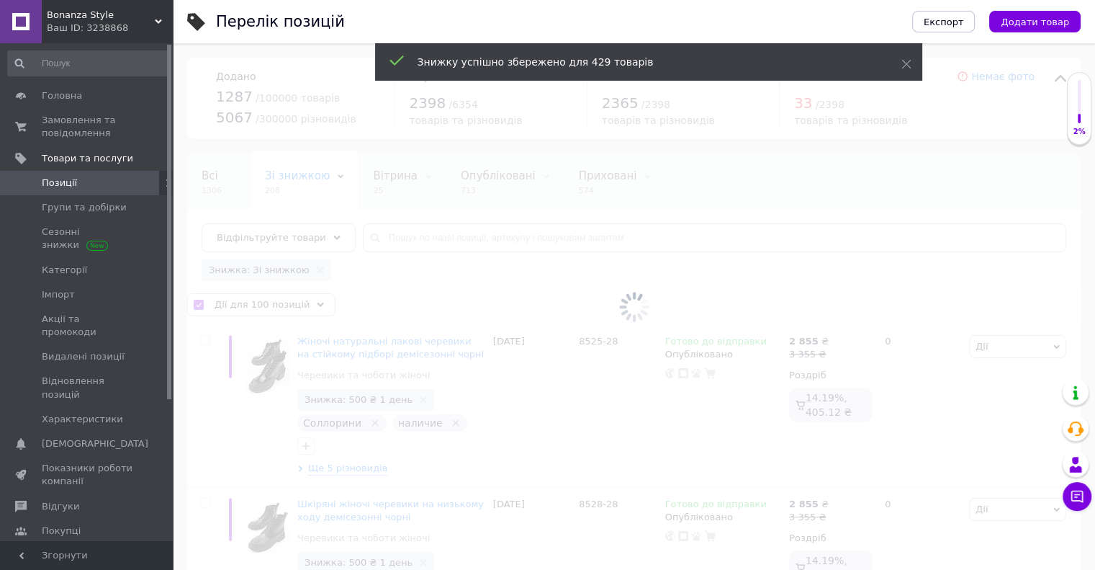
checkbox input "false"
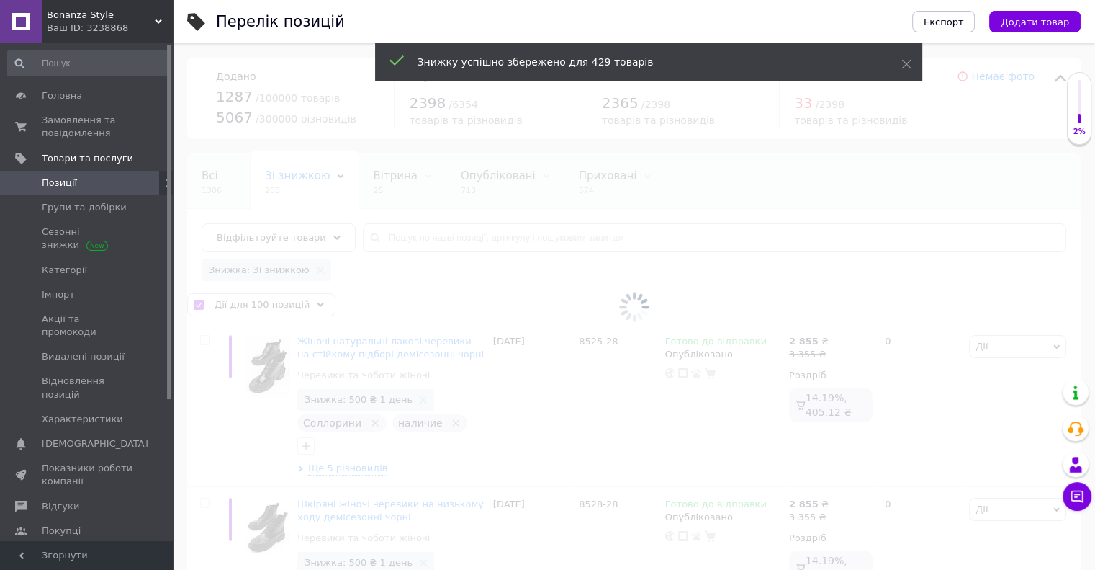
checkbox input "false"
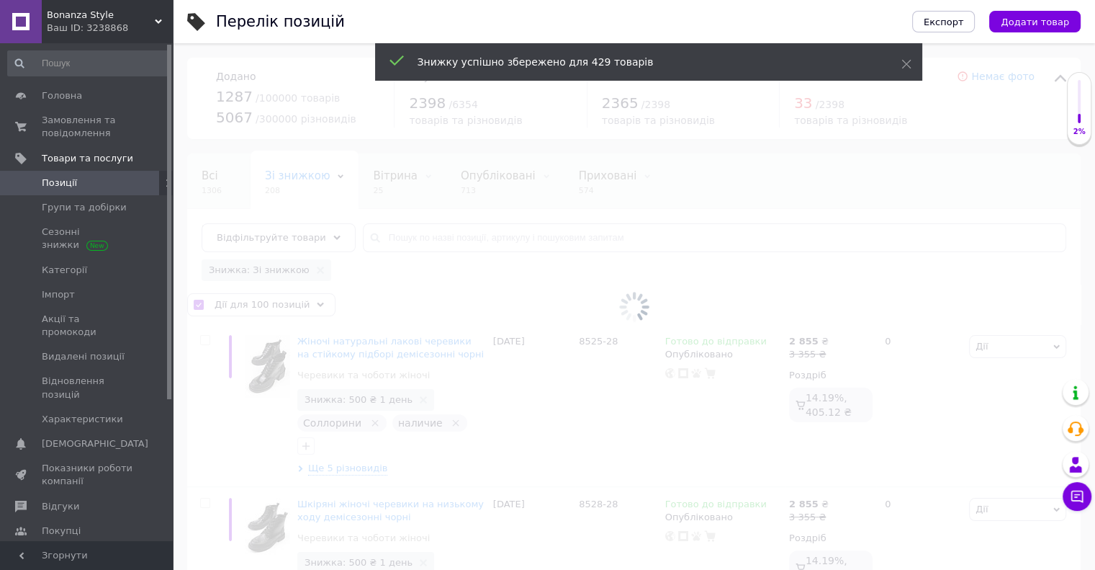
checkbox input "false"
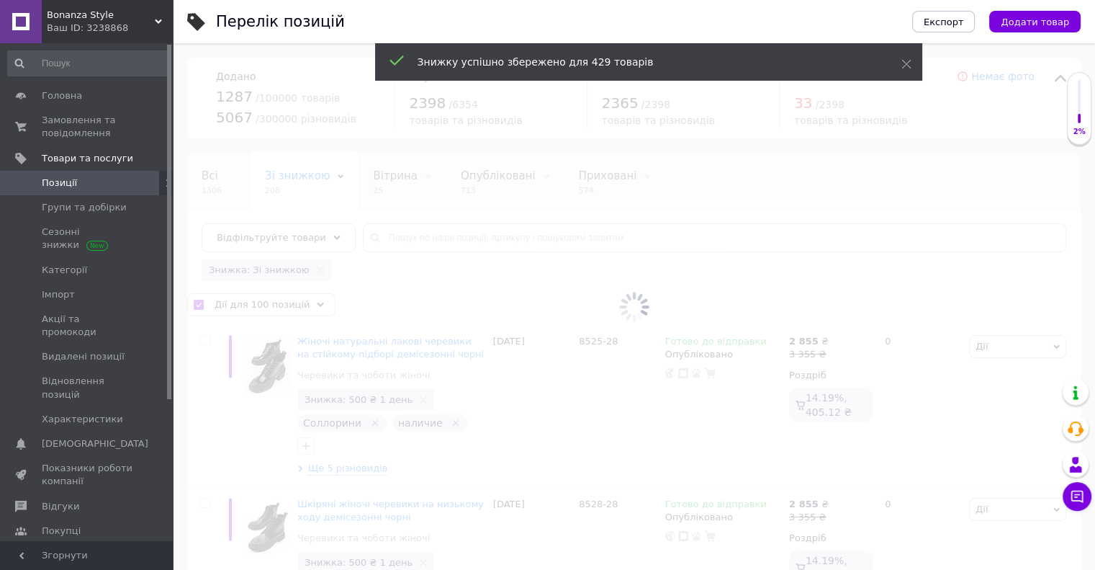
checkbox input "false"
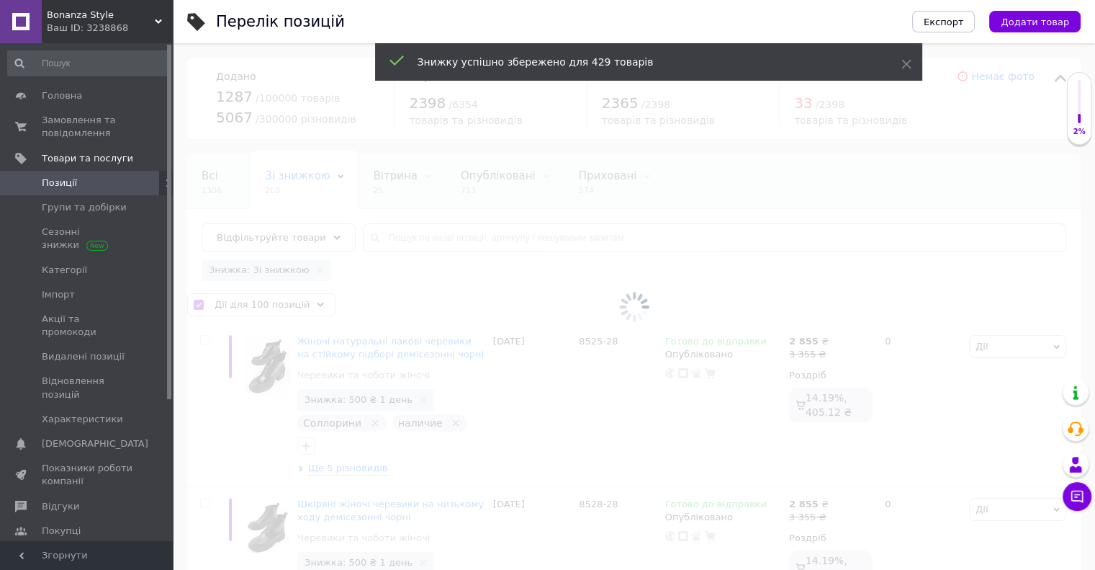
checkbox input "false"
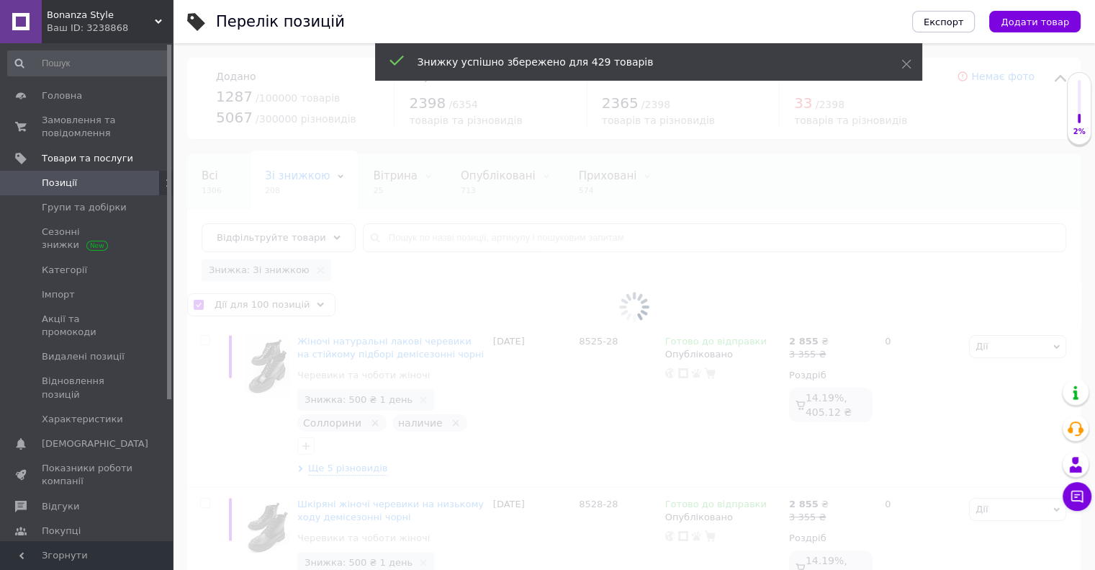
checkbox input "false"
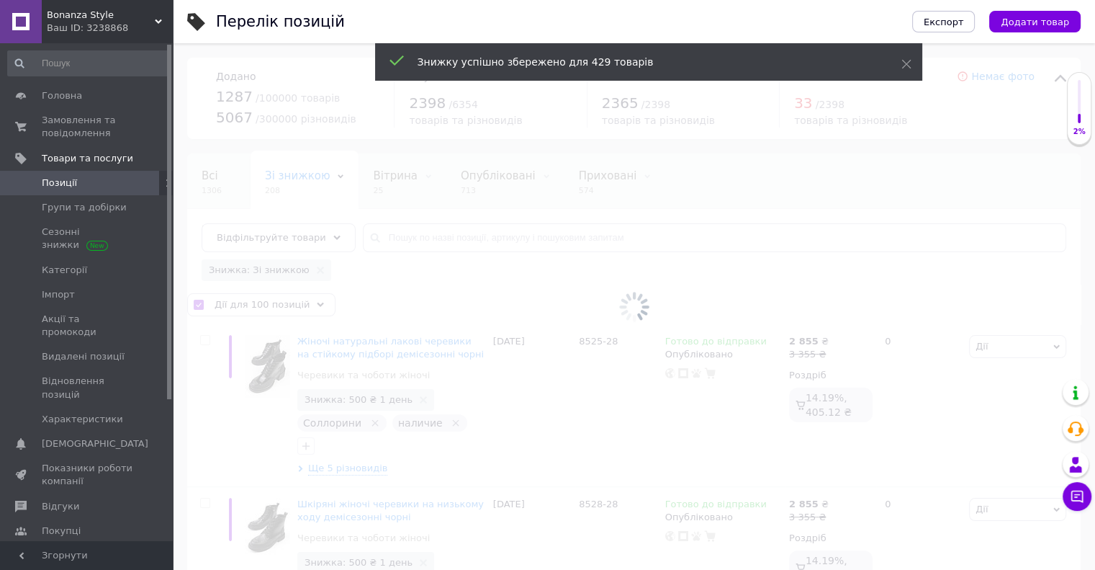
checkbox input "false"
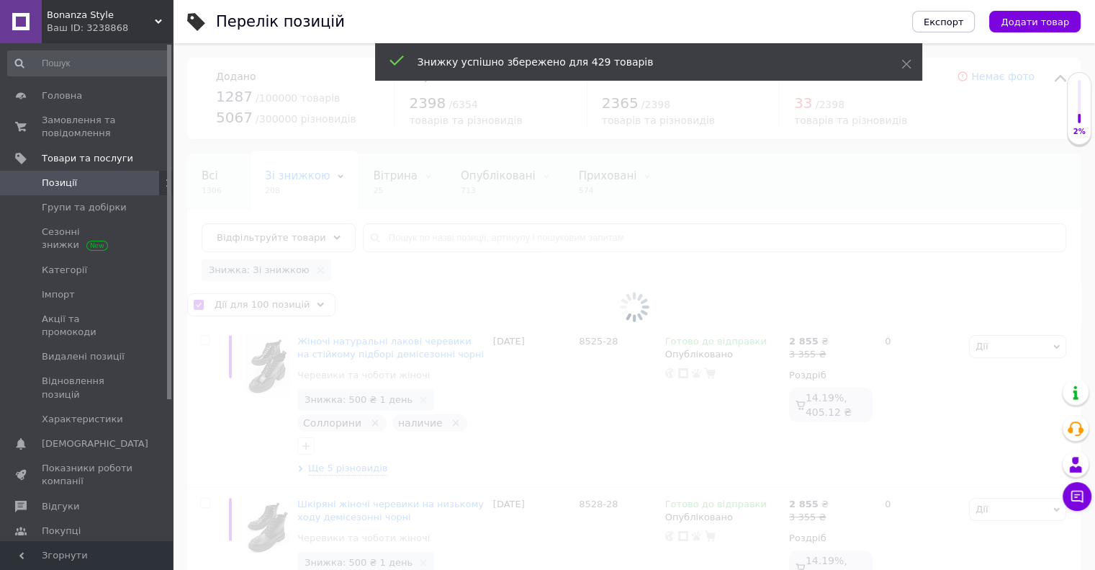
checkbox input "false"
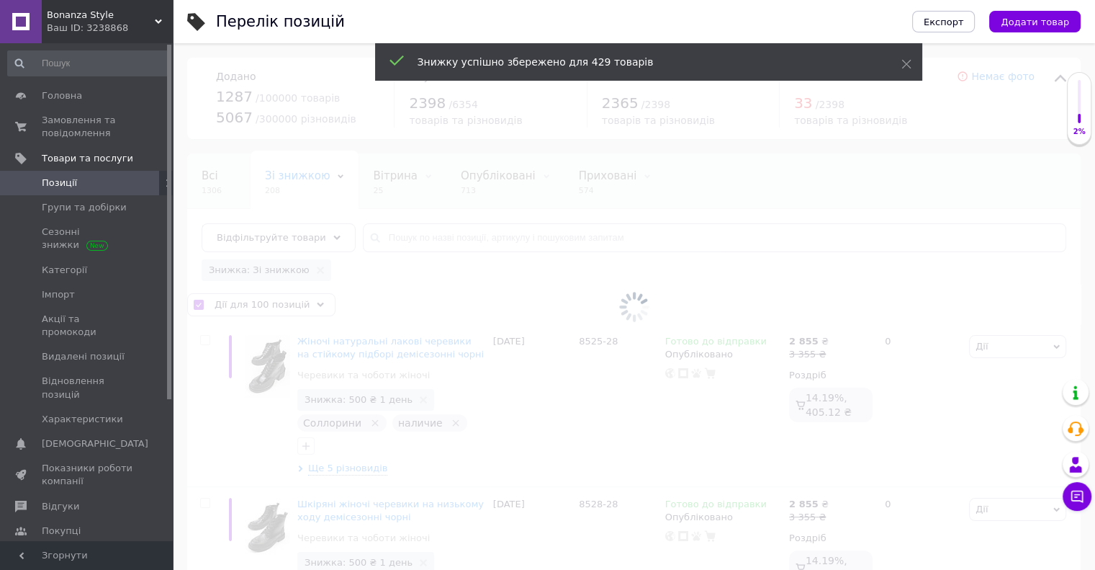
checkbox input "false"
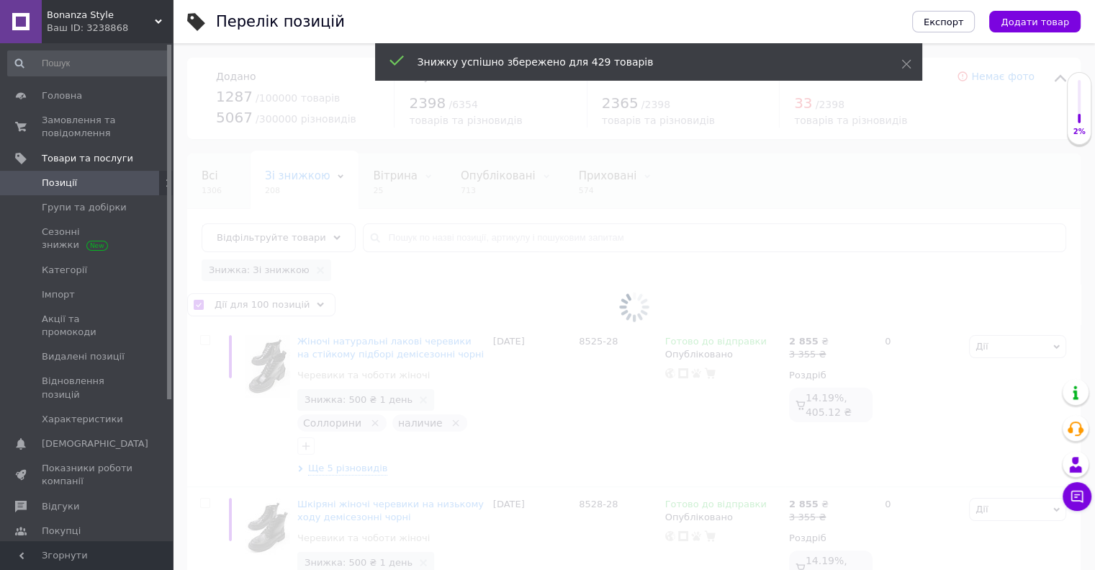
checkbox input "false"
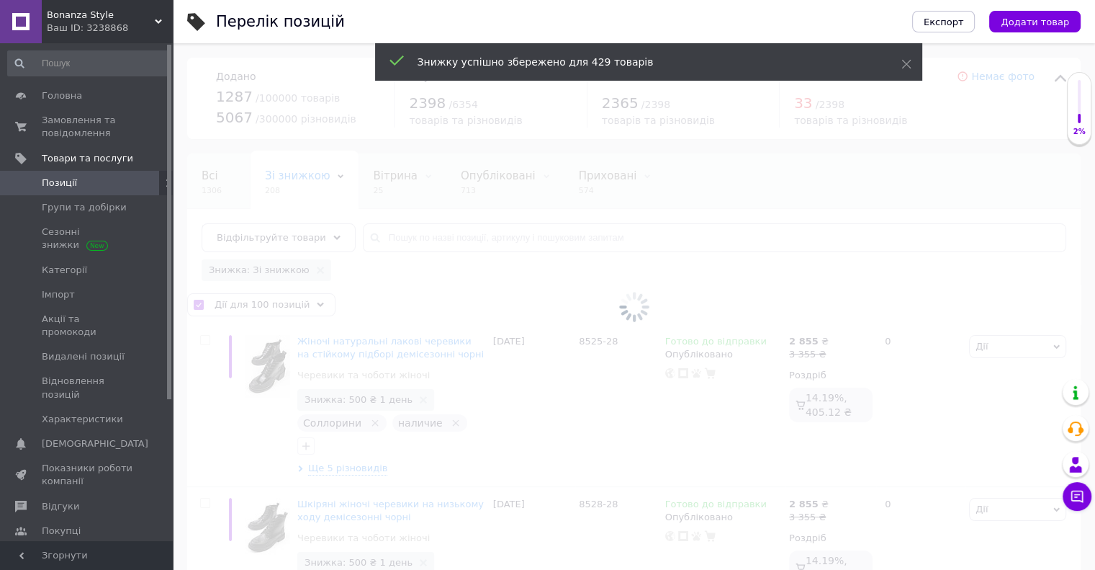
checkbox input "false"
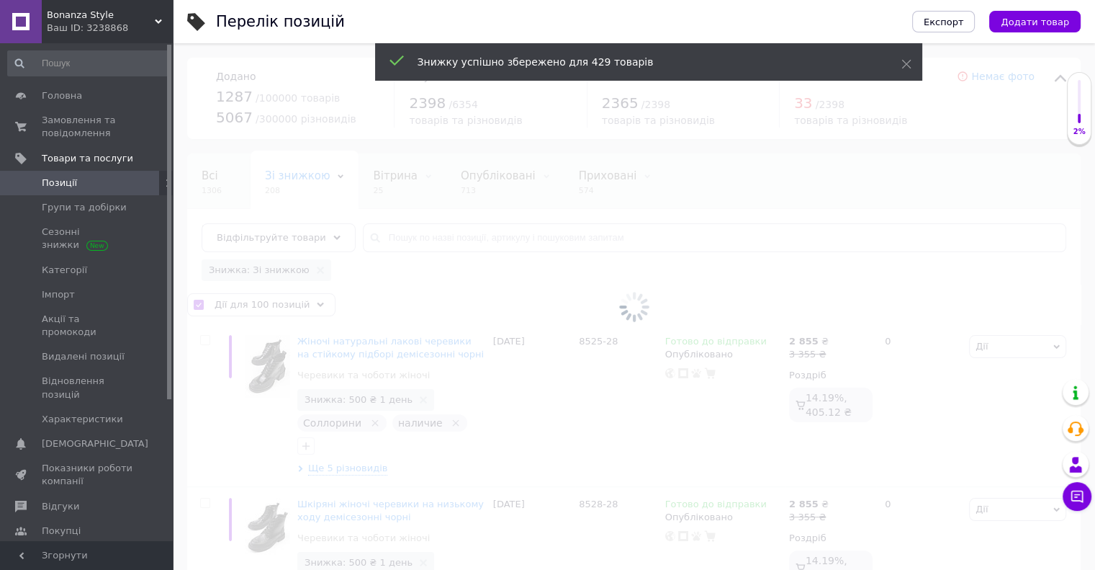
checkbox input "false"
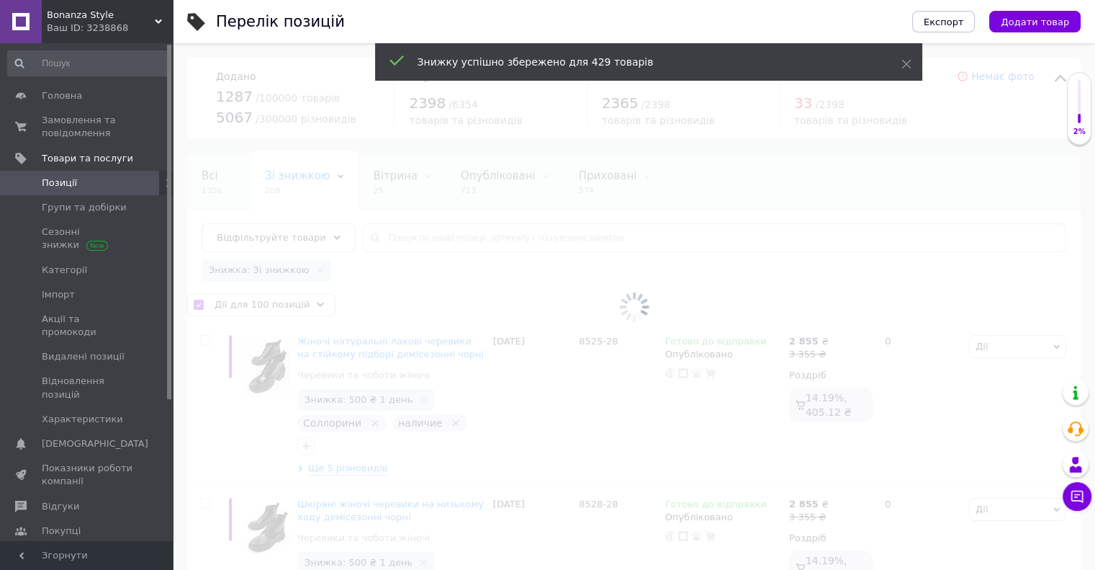
checkbox input "false"
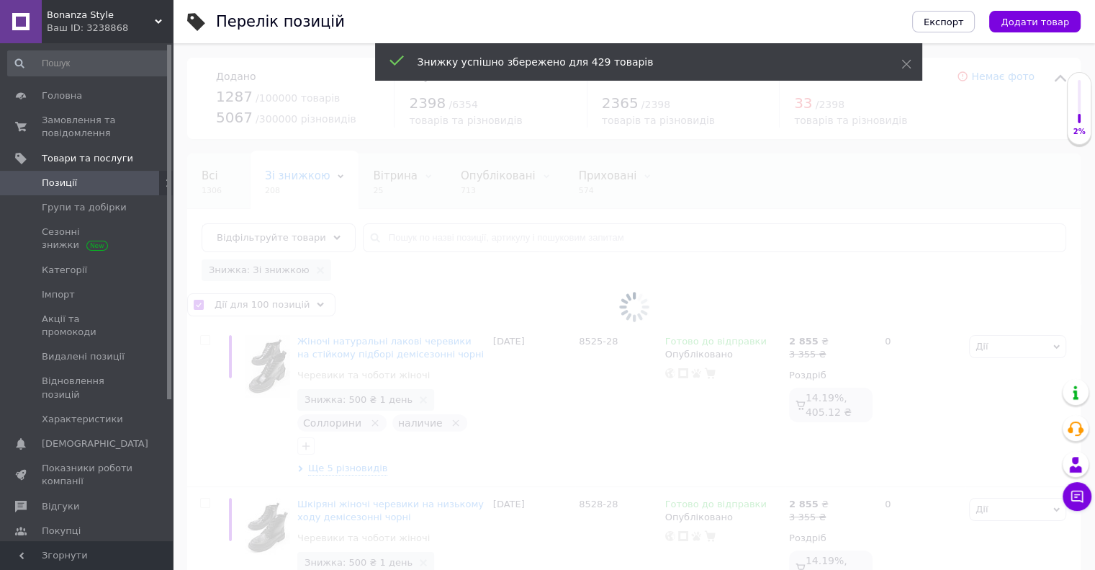
checkbox input "false"
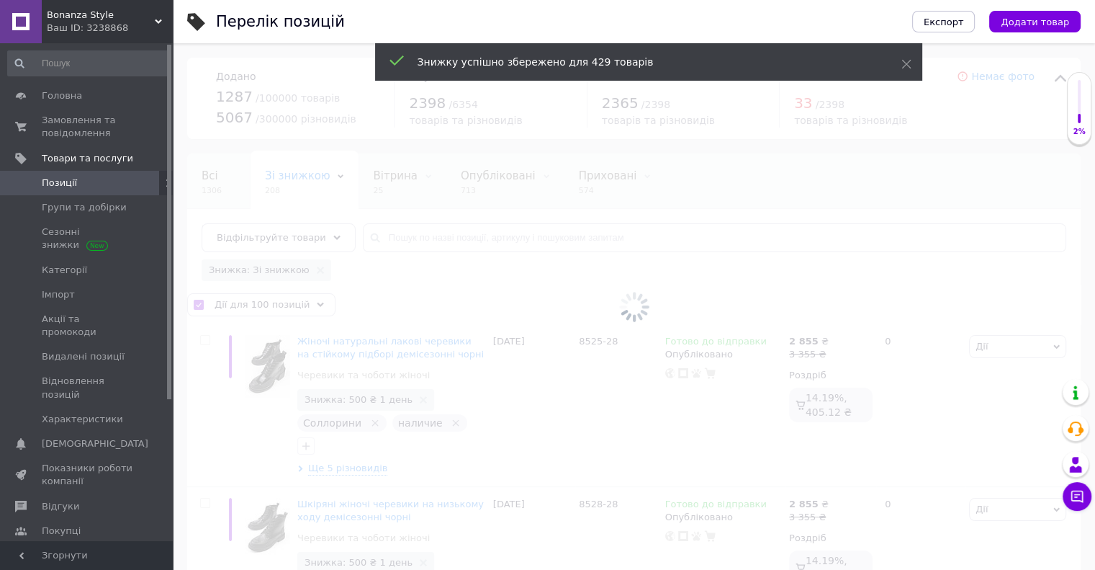
checkbox input "false"
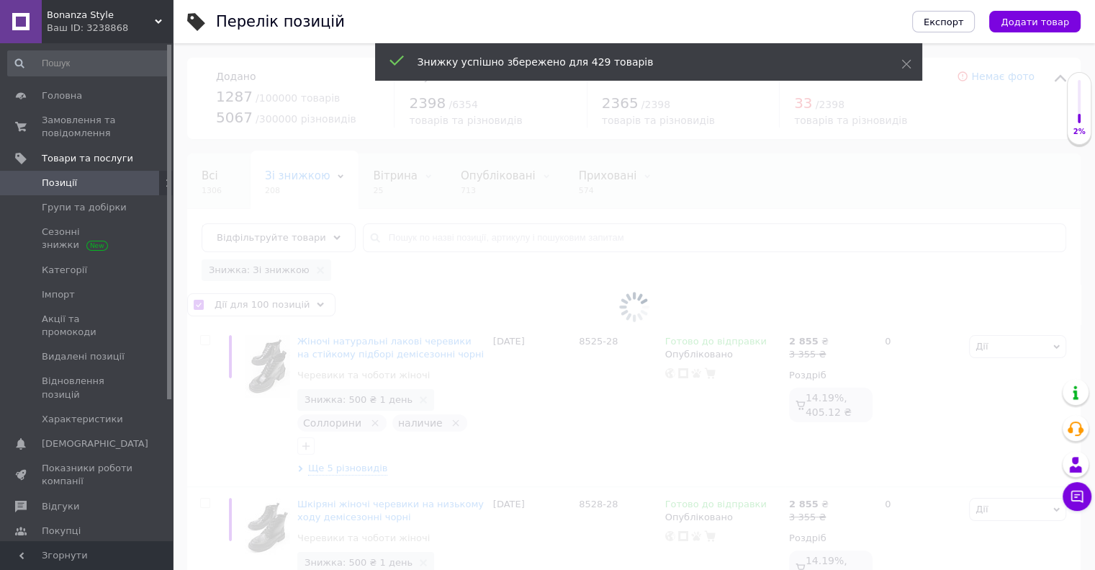
checkbox input "false"
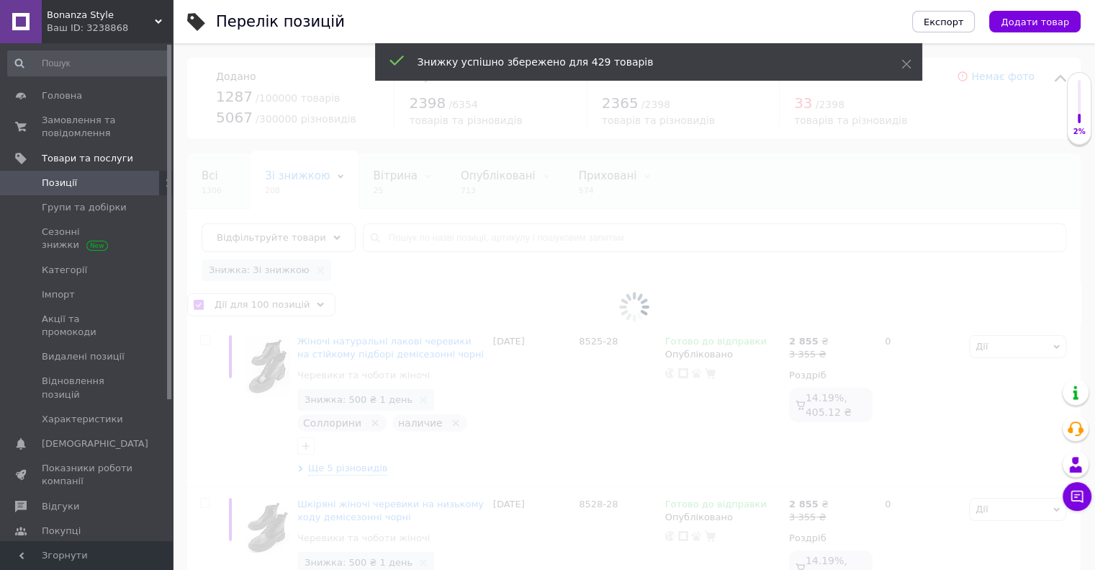
checkbox input "false"
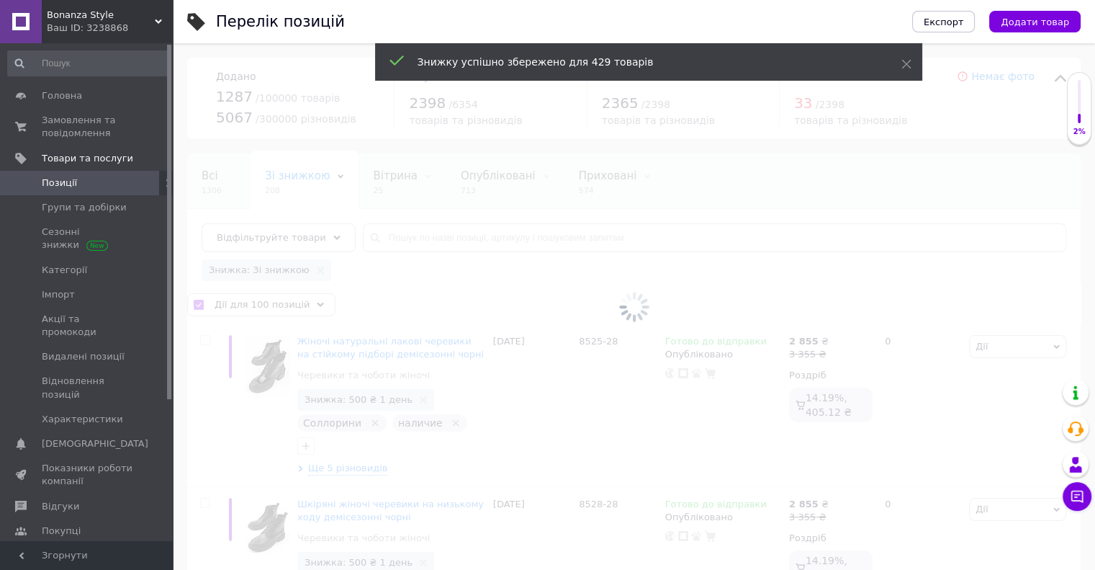
checkbox input "false"
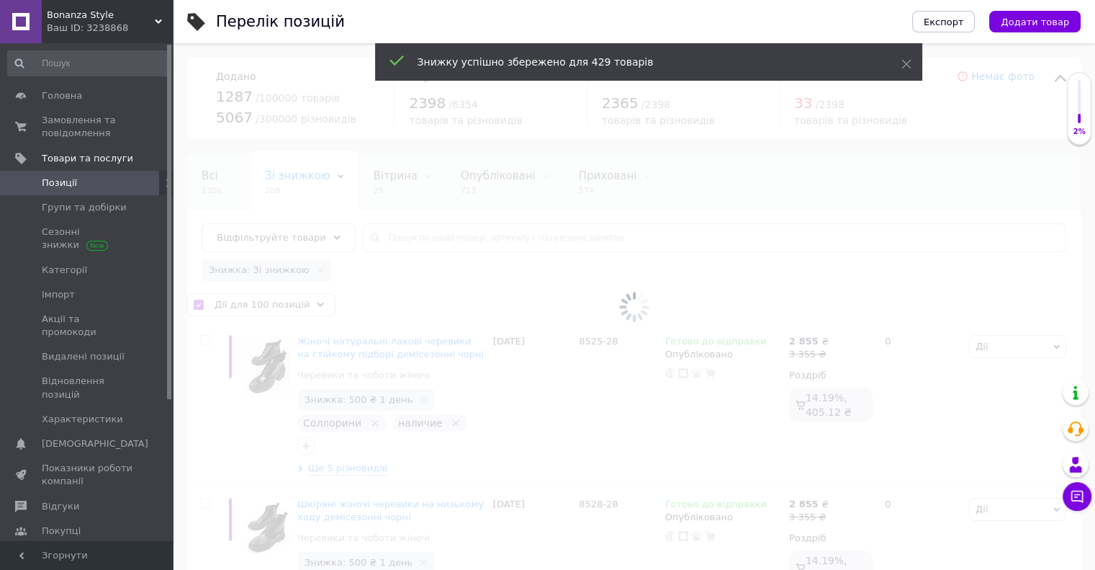
checkbox input "false"
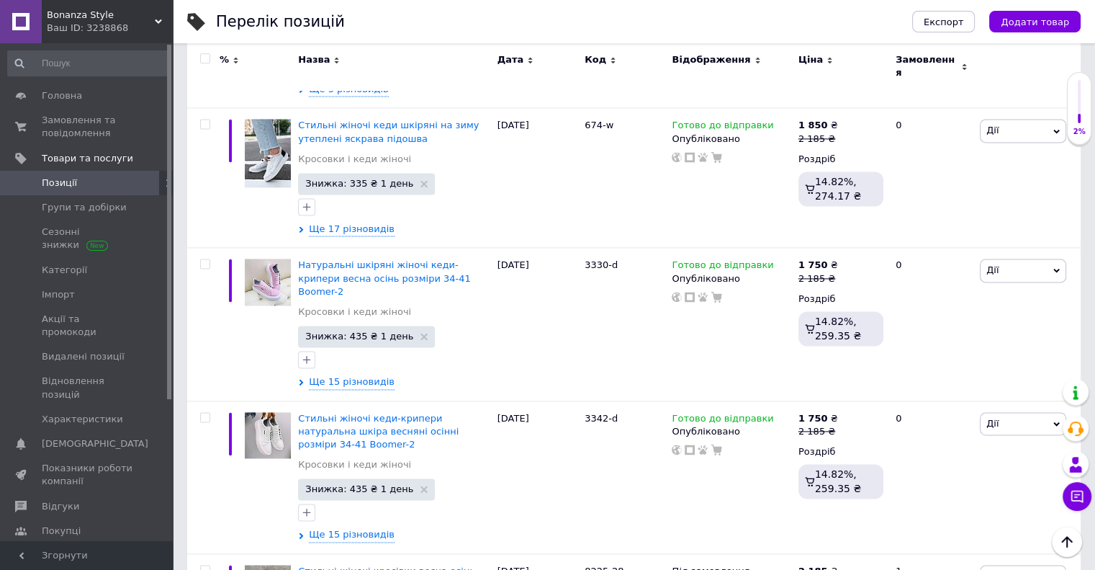
scroll to position [14669, 0]
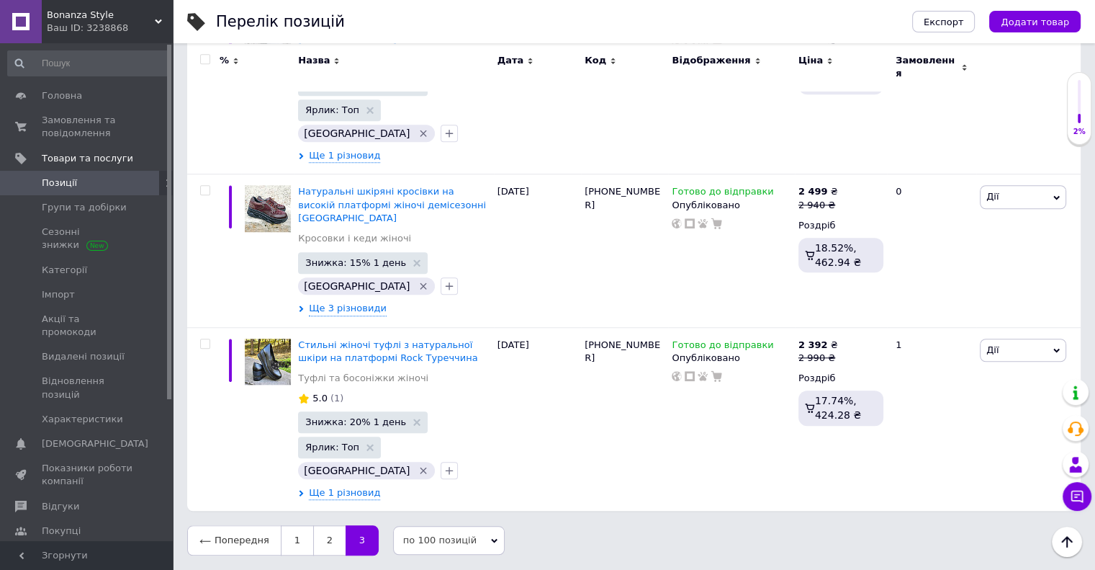
scroll to position [1113, 0]
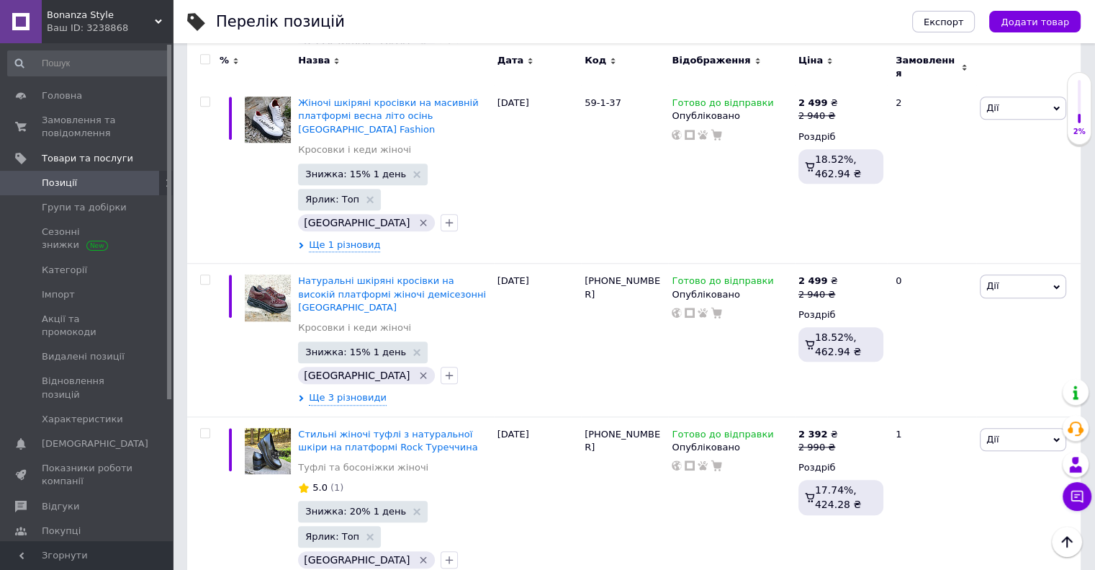
click at [205, 60] on input "checkbox" at bounding box center [204, 59] width 9 height 9
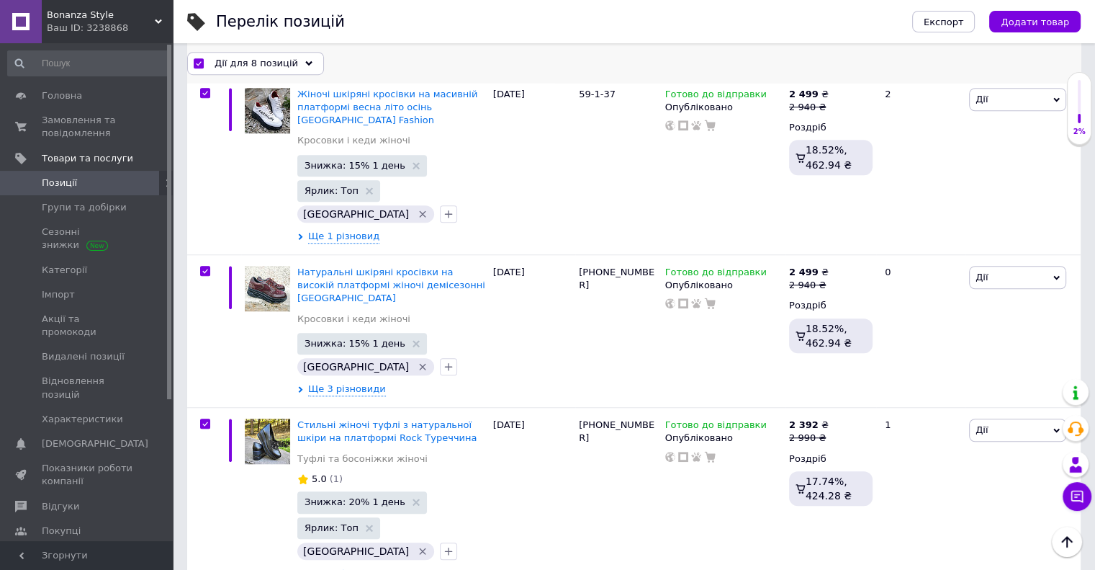
click at [259, 61] on span "Дії для 8 позицій" at bounding box center [257, 62] width 84 height 13
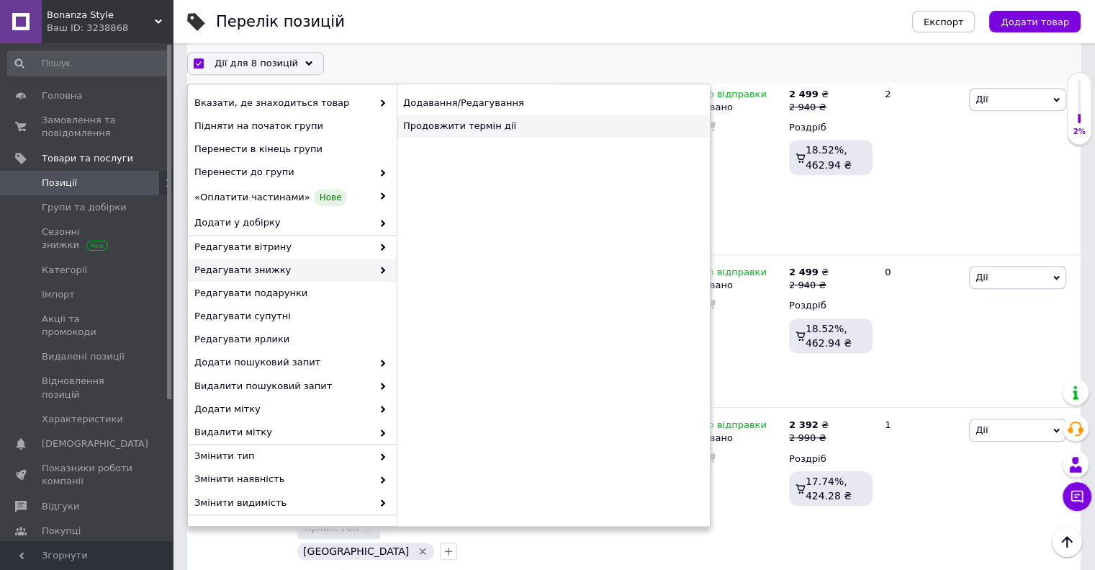
click at [500, 125] on div "Продовжити термін дії" at bounding box center [553, 125] width 313 height 23
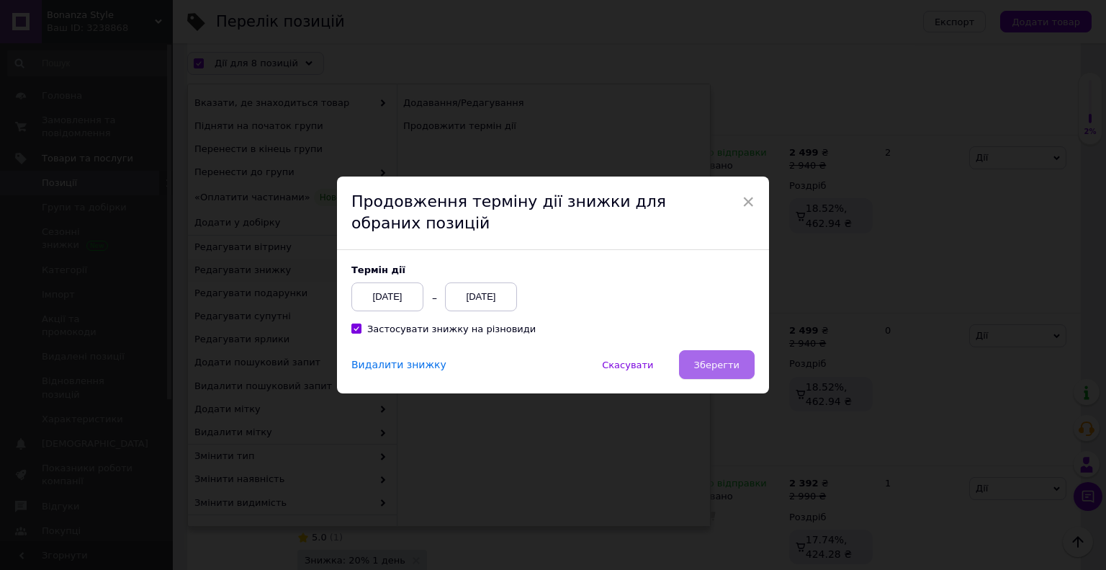
click at [709, 366] on span "Зберегти" at bounding box center [716, 364] width 45 height 11
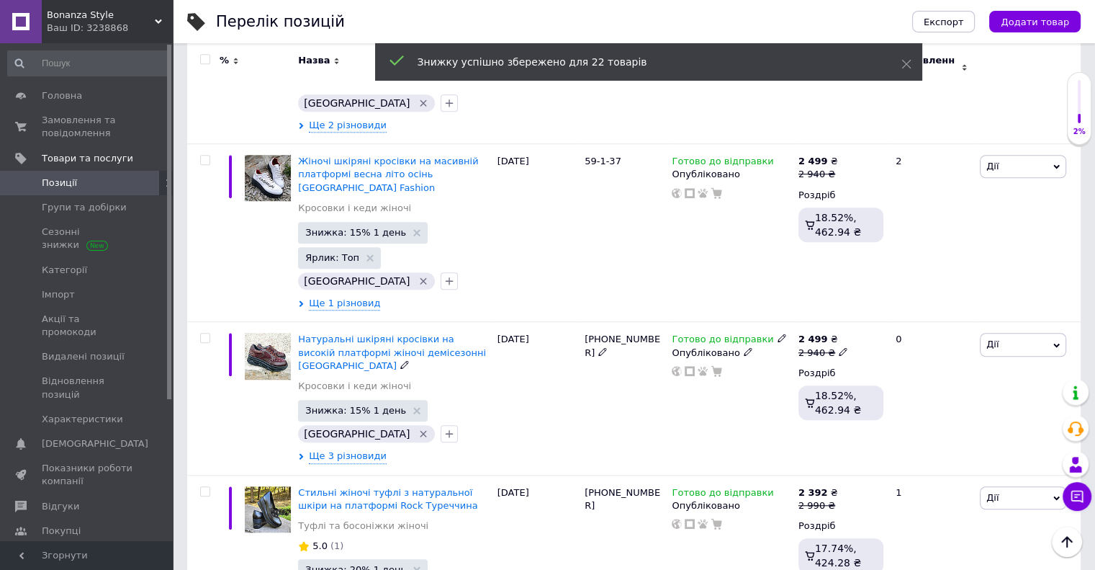
scroll to position [1113, 0]
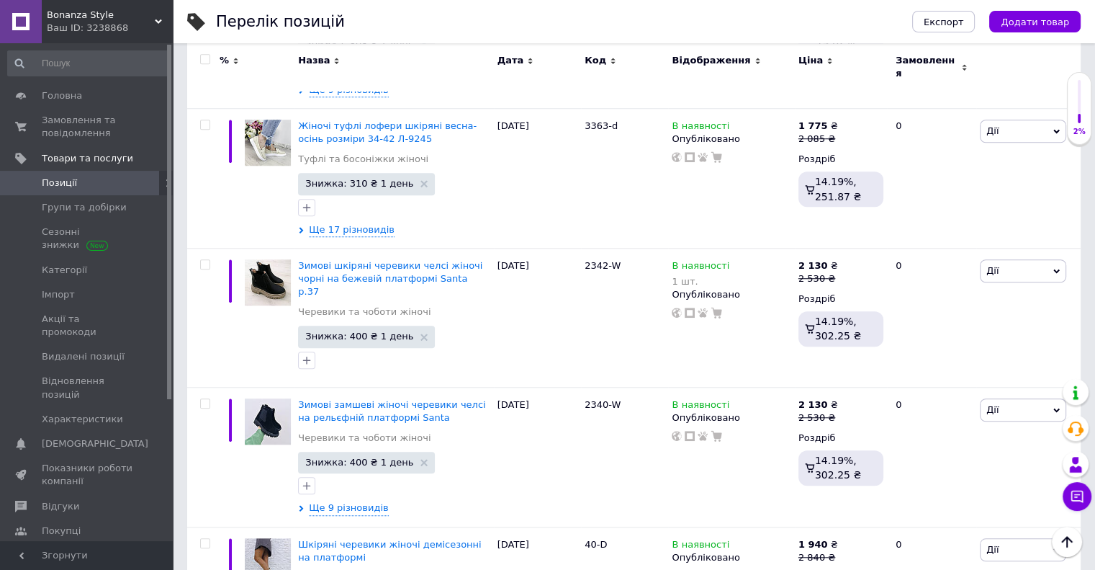
click at [204, 59] on input "checkbox" at bounding box center [204, 59] width 9 height 9
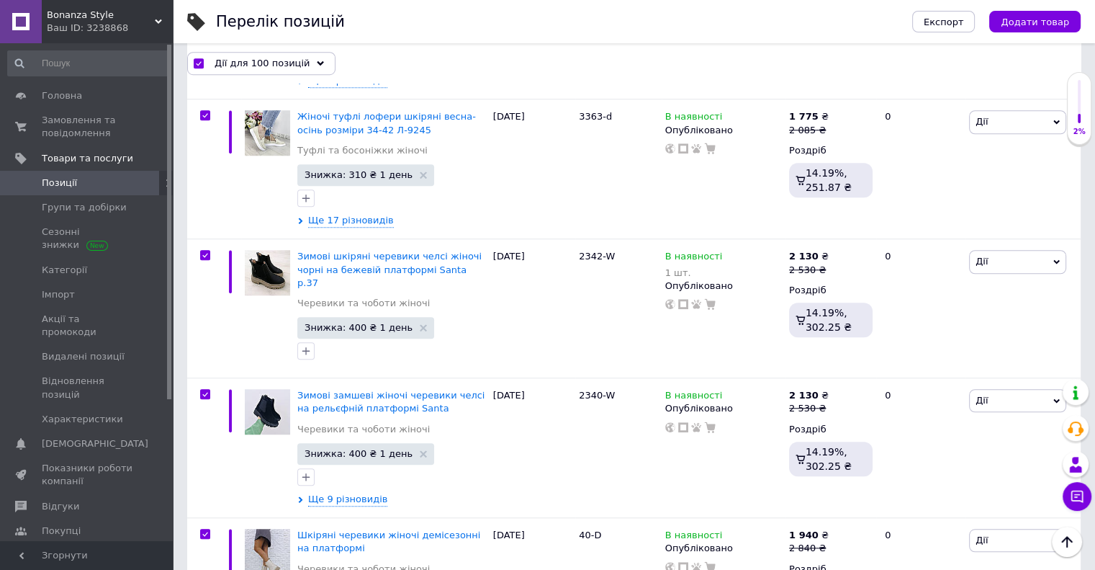
scroll to position [1112, 0]
click at [260, 57] on span "Дії для 100 позицій" at bounding box center [262, 62] width 95 height 13
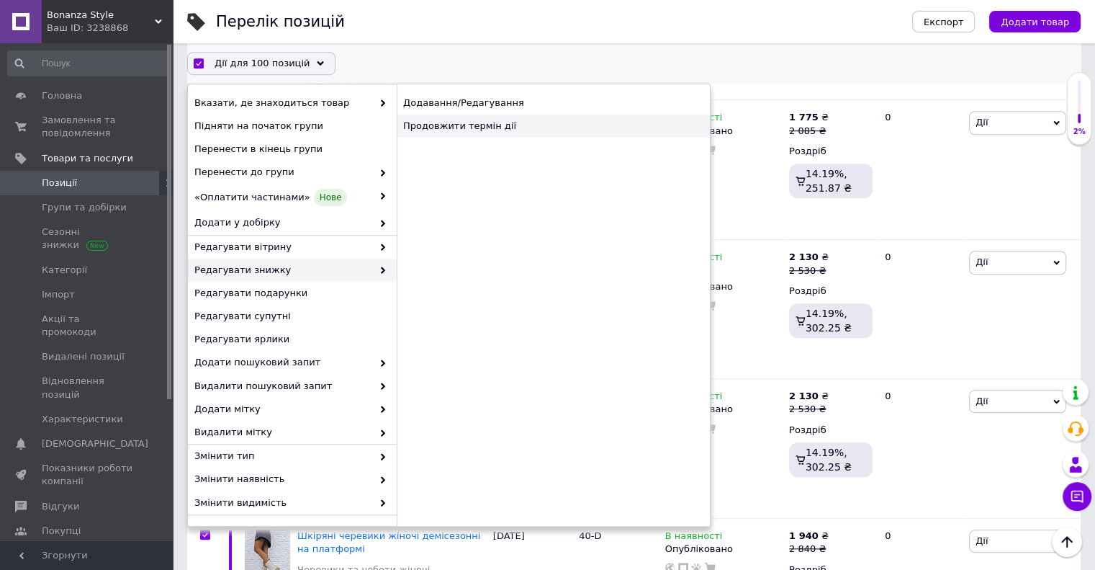
click at [503, 135] on div "Продовжити термін дії" at bounding box center [553, 125] width 313 height 23
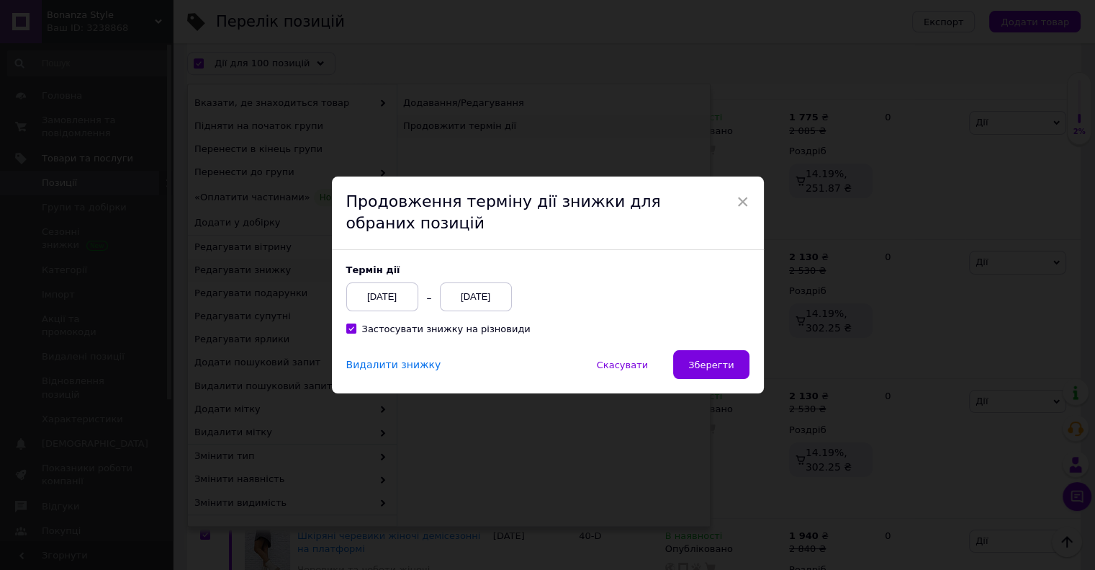
scroll to position [1054, 0]
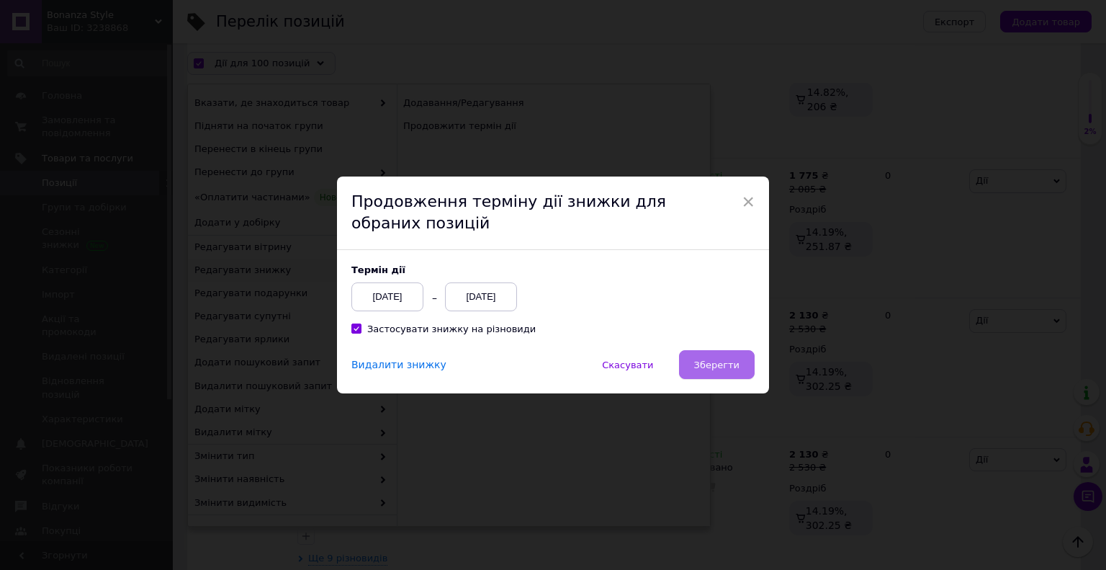
click at [714, 363] on span "Зберегти" at bounding box center [716, 364] width 45 height 11
